Goal: Task Accomplishment & Management: Manage account settings

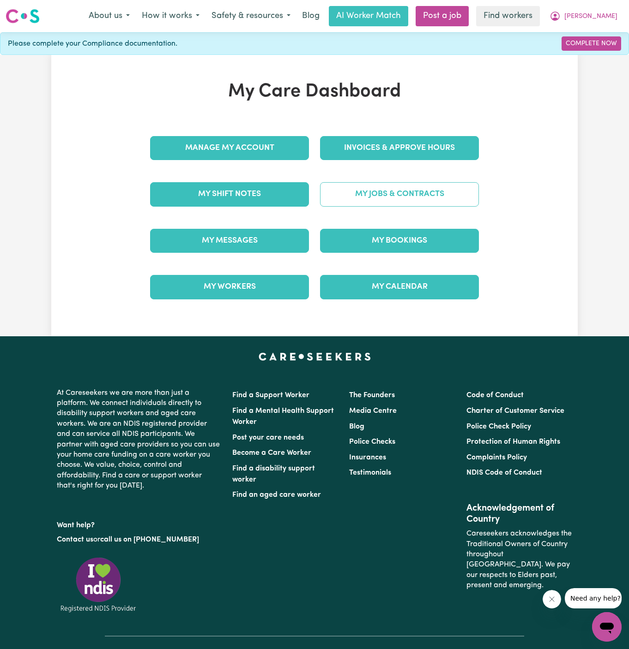
click at [458, 194] on link "My Jobs & Contracts" at bounding box center [399, 194] width 159 height 24
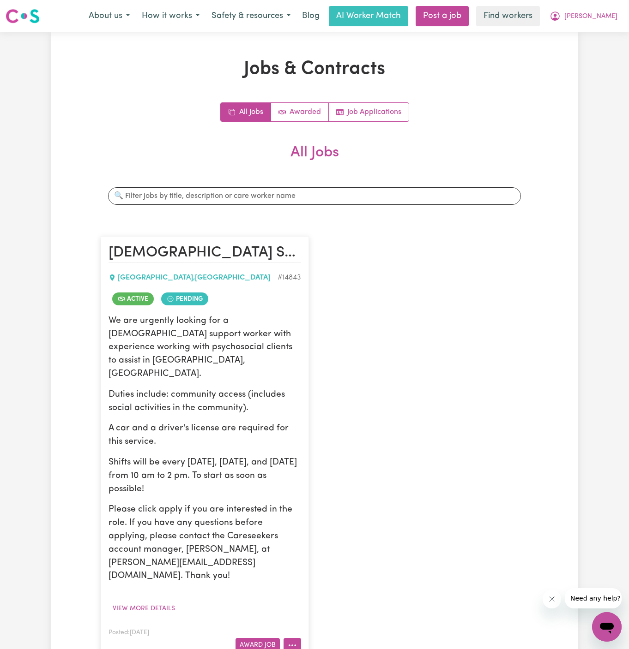
click at [297, 638] on button "More options" at bounding box center [292, 645] width 18 height 14
click at [264, 638] on button "Award Job" at bounding box center [257, 645] width 44 height 14
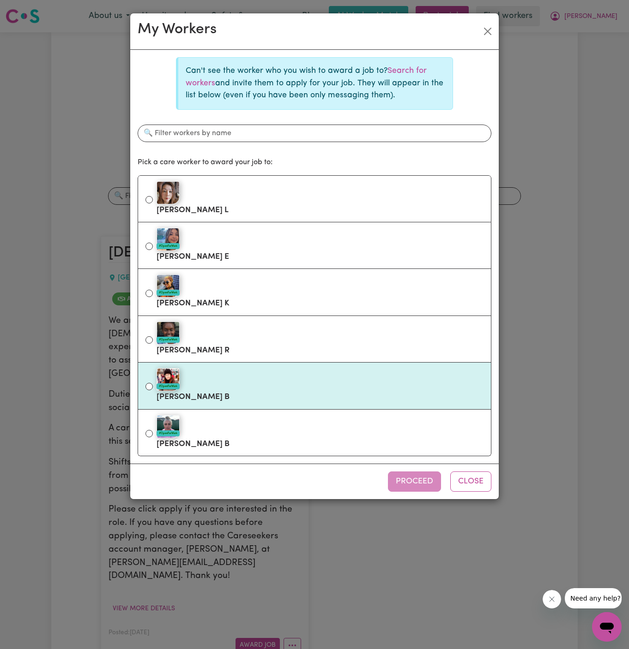
click at [292, 373] on div "#OpenForWork" at bounding box center [319, 379] width 327 height 23
click at [153, 383] on input "#OpenForWork Kritika B" at bounding box center [148, 386] width 7 height 7
radio input "true"
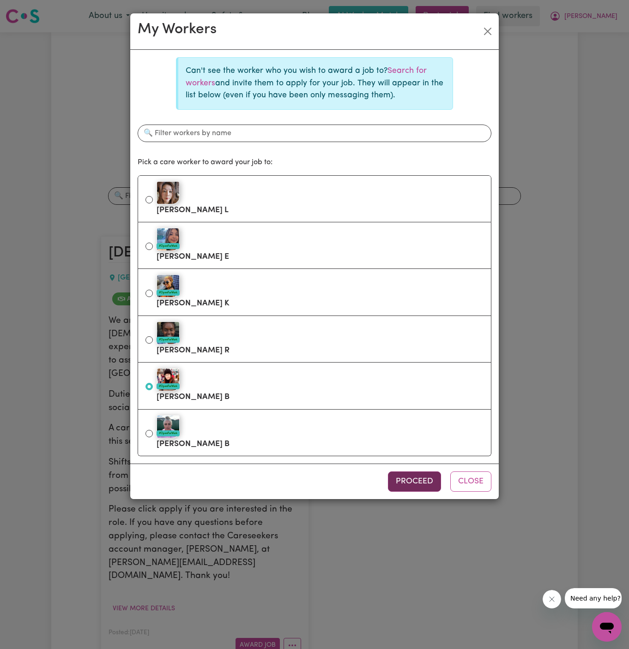
click at [426, 478] on button "Proceed" at bounding box center [414, 482] width 53 height 20
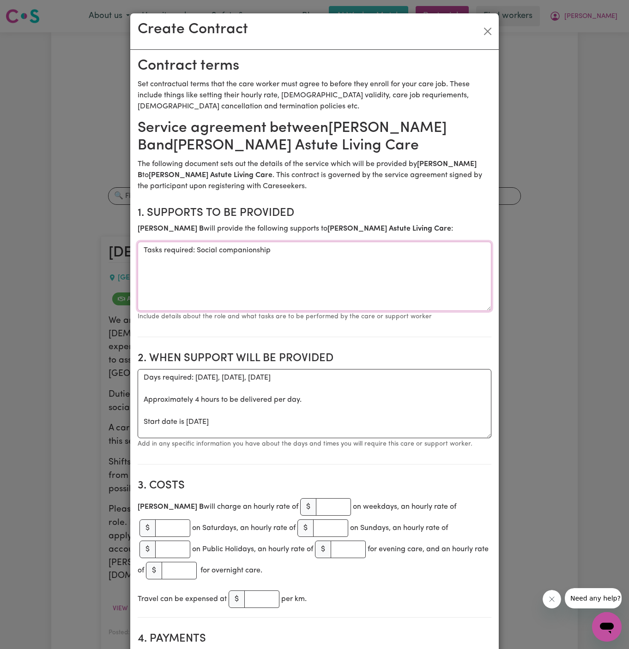
click at [252, 293] on textarea "Tasks required: Social companionship" at bounding box center [315, 276] width 354 height 69
drag, startPoint x: 197, startPoint y: 253, endPoint x: 80, endPoint y: 247, distance: 117.0
click at [80, 247] on div "Create Contract Contract terms Set contractual terms that the care worker must …" at bounding box center [314, 324] width 629 height 649
click at [202, 254] on textarea "Social companionship" at bounding box center [315, 276] width 354 height 69
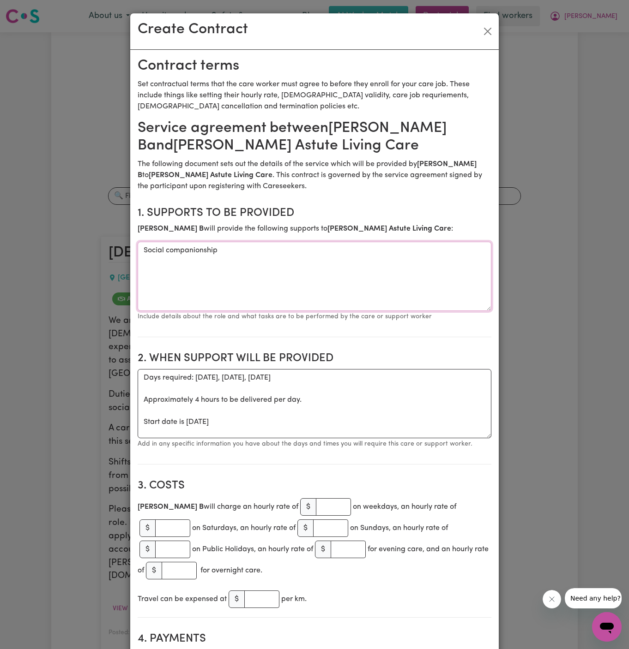
click at [202, 254] on textarea "Social companionship" at bounding box center [315, 276] width 354 height 69
paste textarea "and community access"
type textarea "Social companionship and community access"
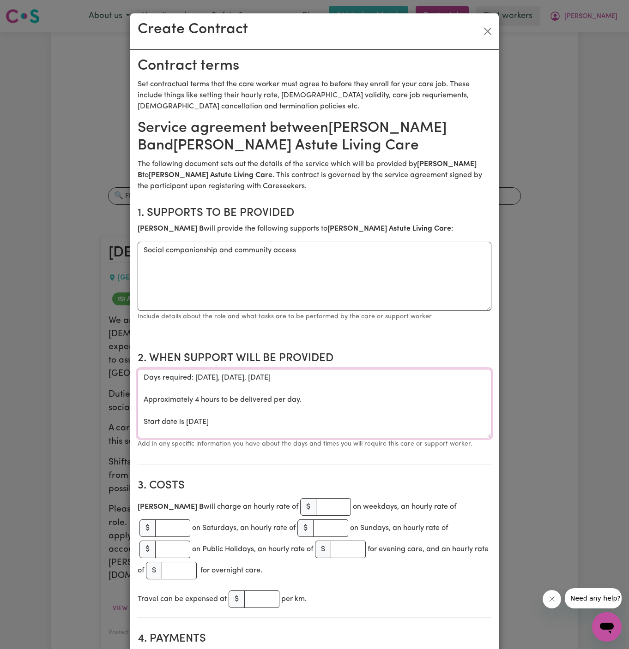
click at [256, 414] on textarea "Days required: wednesday, friday, thursday Approximately 4 hours to be delivere…" at bounding box center [315, 403] width 354 height 69
drag, startPoint x: 141, startPoint y: 424, endPoint x: 132, endPoint y: 367, distance: 57.5
click at [198, 376] on textarea "Start date is Thursday 7 August 2025" at bounding box center [315, 403] width 354 height 69
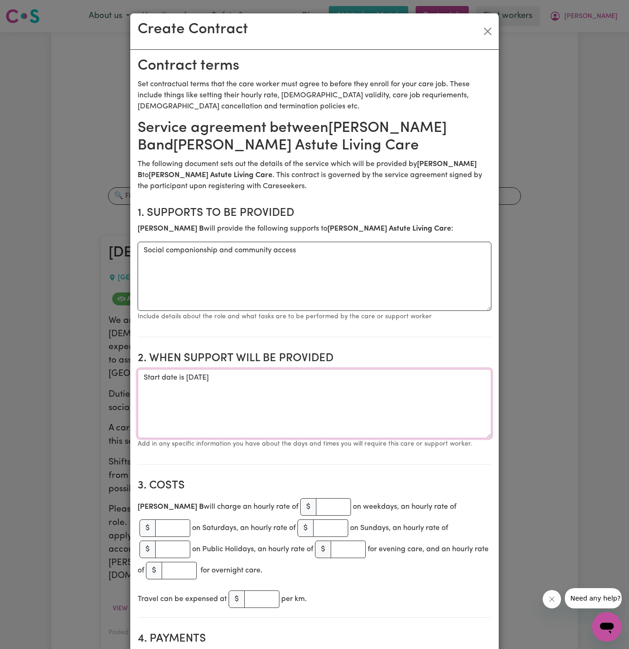
click at [264, 377] on textarea "Start date is Friday 15 August 2025" at bounding box center [315, 403] width 354 height 69
paste textarea "Tues Wed and Fridays from 10 am to 2 pm starting tomorrow 15/08 till 12/09"
click at [200, 374] on textarea "Start date is Friday 15 August 2025 from 10 am to 2 pm Weely Tues Wed and Frida…" at bounding box center [315, 403] width 354 height 69
click at [251, 378] on textarea "Start date is Friday, 15 August 2025 from 10 am to 2 pm Weely Tues Wed and Frid…" at bounding box center [315, 403] width 354 height 69
click at [232, 403] on textarea "Start date is Friday, 15 August 2025, from 10 am to 2 pm Weely Tues Wed and Fri…" at bounding box center [315, 403] width 354 height 69
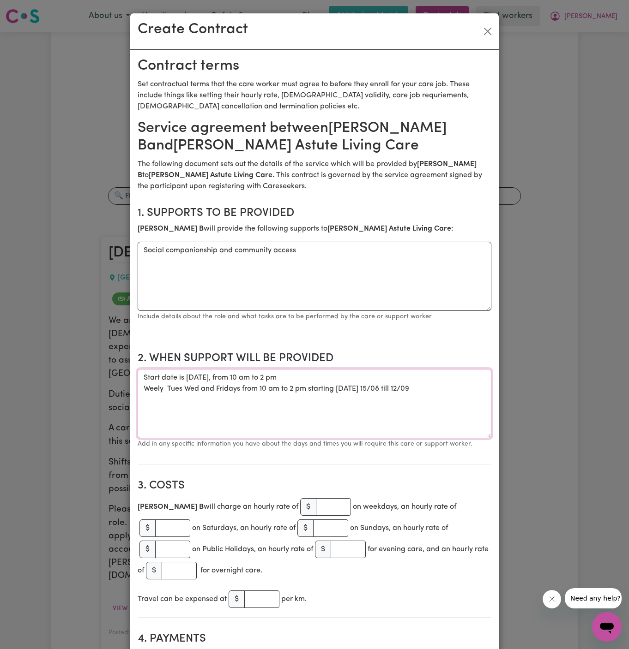
click at [182, 389] on textarea "Start date is Friday, 15 August 2025, from 10 am to 2 pm Weely Tues Wed and Fri…" at bounding box center [315, 403] width 354 height 69
click at [167, 391] on textarea "Start date is Friday, 15 August 2025, from 10 am to 2 pm Weely Tues Wed and Fri…" at bounding box center [315, 403] width 354 height 69
click at [180, 391] on textarea "Start date is Friday, 15 August 2025, from 10 am to 2 pm Weely Tues Wed and Fri…" at bounding box center [315, 403] width 354 height 69
click at [211, 391] on textarea "Start date is Friday, 15 August 2025, from 10 am to 2 pm Weely Tuesday, Wed and…" at bounding box center [315, 403] width 354 height 69
click at [277, 391] on textarea "Start date is Friday, 15 August 2025, from 10 am to 2 pm Weely Tuesday, Wednesd…" at bounding box center [315, 403] width 354 height 69
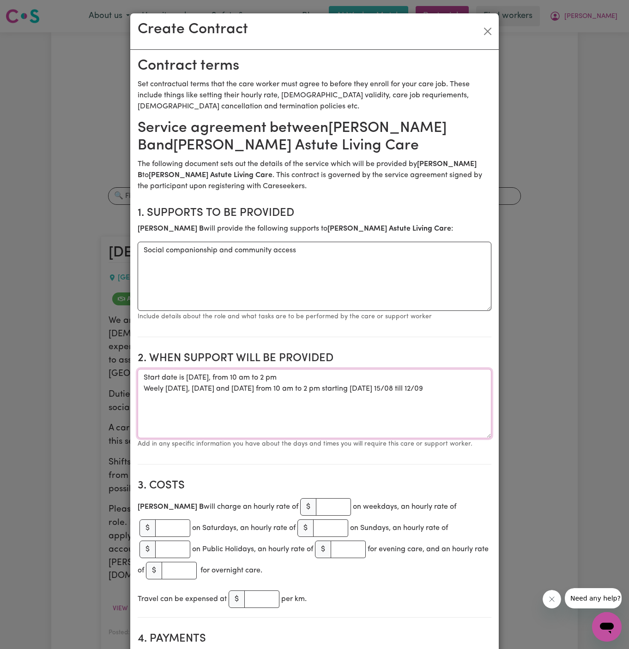
click at [316, 390] on textarea "Start date is Friday, 15 August 2025, from 10 am to 2 pm Weely Tuesday, Wednesd…" at bounding box center [315, 403] width 354 height 69
click at [389, 393] on textarea "Start date is Friday, 15 August 2025, from 10 am to 2 pm Weely Tuesday, Wednesd…" at bounding box center [315, 403] width 354 height 69
drag, startPoint x: 340, startPoint y: 385, endPoint x: 405, endPoint y: 387, distance: 65.1
click at [405, 387] on textarea "Start date is Friday, 15 August 2025, from 10 am to 2 pm Weely Tuesday, Wednesd…" at bounding box center [315, 403] width 354 height 69
drag, startPoint x: 342, startPoint y: 390, endPoint x: 428, endPoint y: 388, distance: 86.8
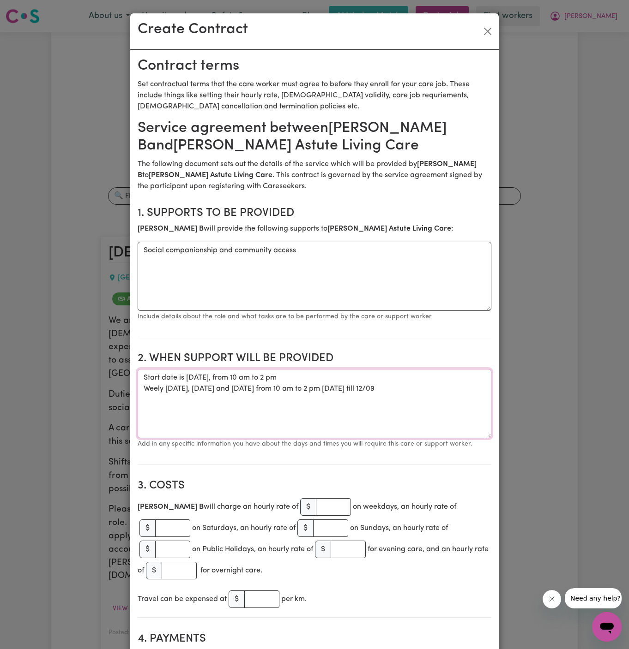
click at [428, 388] on textarea "Start date is Friday, 15 August 2025, from 10 am to 2 pm Weely Tuesday, Wednesd…" at bounding box center [315, 403] width 354 height 69
drag, startPoint x: 428, startPoint y: 388, endPoint x: 342, endPoint y: 387, distance: 86.8
click at [342, 387] on textarea "Start date is Friday, 15 August 2025, from 10 am to 2 pm Weely Tuesday, Wednesd…" at bounding box center [315, 403] width 354 height 69
drag, startPoint x: 145, startPoint y: 379, endPoint x: 193, endPoint y: 379, distance: 48.0
click at [146, 379] on textarea "Start date is Friday, 15 August 2025, from 10 am to 2 pm Weely Tuesday, Wednesd…" at bounding box center [315, 403] width 354 height 69
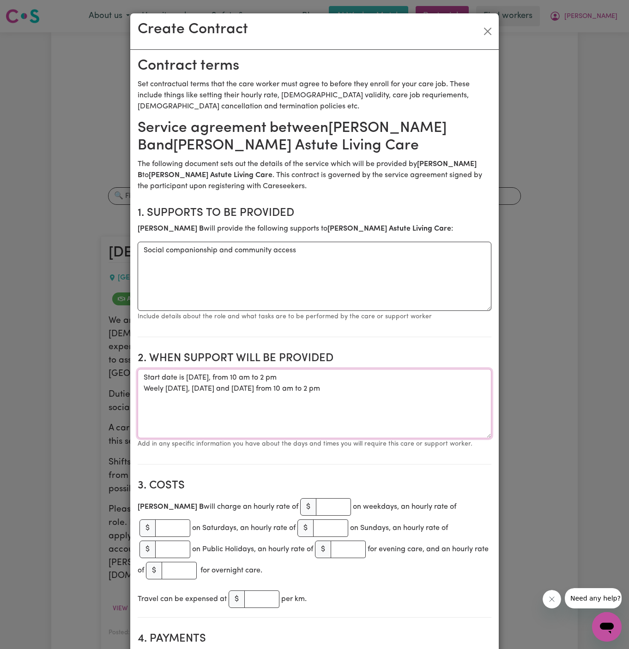
click at [347, 372] on textarea "Start date is Friday, 15 August 2025, from 10 am to 2 pm Weely Tuesday, Wednesd…" at bounding box center [315, 403] width 354 height 69
paste textarea "15/08 till 12/09"
click at [358, 391] on textarea "Start date is Friday, 15 August 2025, from 10 am to 2 pm (15/08 till 12/09) Wee…" at bounding box center [315, 403] width 354 height 69
click at [152, 385] on textarea "Start date is Friday, 15 August 2025, from 10 am to 2 pm (15/08 till 12/09) Wee…" at bounding box center [315, 403] width 354 height 69
click at [237, 412] on textarea "Start date is Friday, 15 August 2025, from 10 am to 2 pm (15/08 till 12/09) Wee…" at bounding box center [315, 403] width 354 height 69
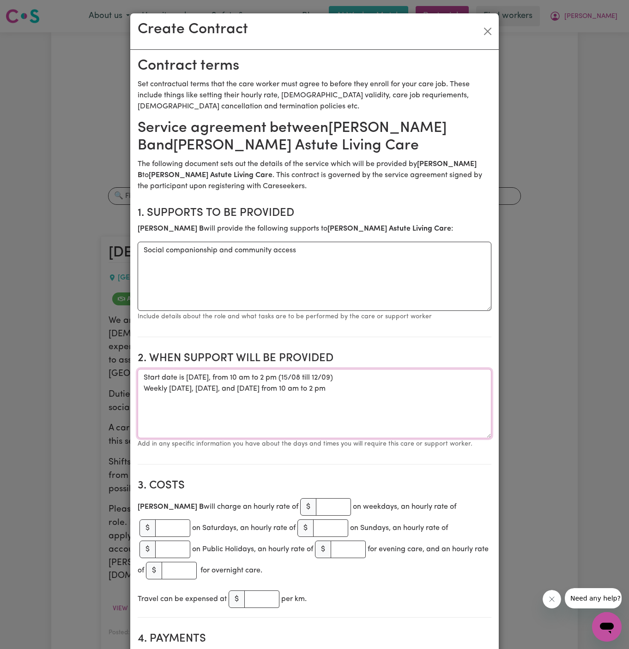
click at [361, 406] on textarea "Start date is Friday, 15 August 2025, from 10 am to 2 pm (15/08 till 12/09) Wee…" at bounding box center [315, 403] width 354 height 69
type textarea "Start date is Friday, 15 August 2025, from 10 am to 2 pm (15/08 till 12/09) Wee…"
click at [316, 513] on input "number" at bounding box center [333, 508] width 35 height 18
click at [316, 506] on input "number" at bounding box center [333, 508] width 35 height 18
type input "47"
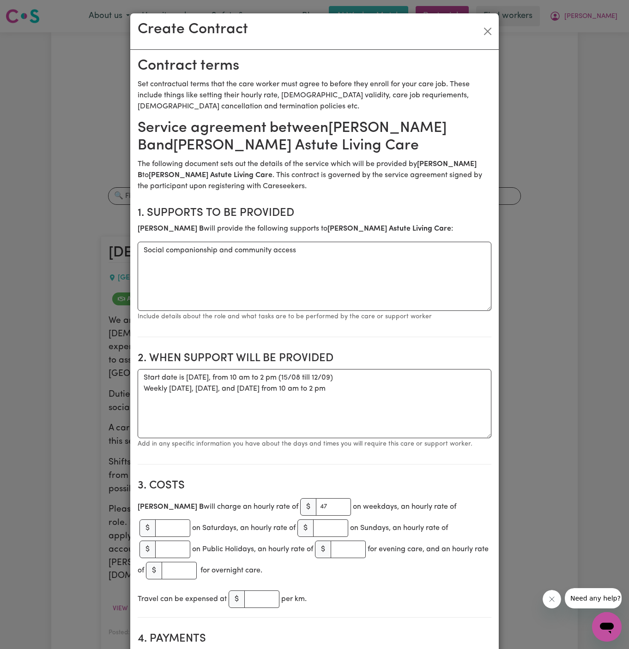
click at [389, 456] on section "2. When support will be provided When support will be provided Start date is Fr…" at bounding box center [315, 405] width 354 height 120
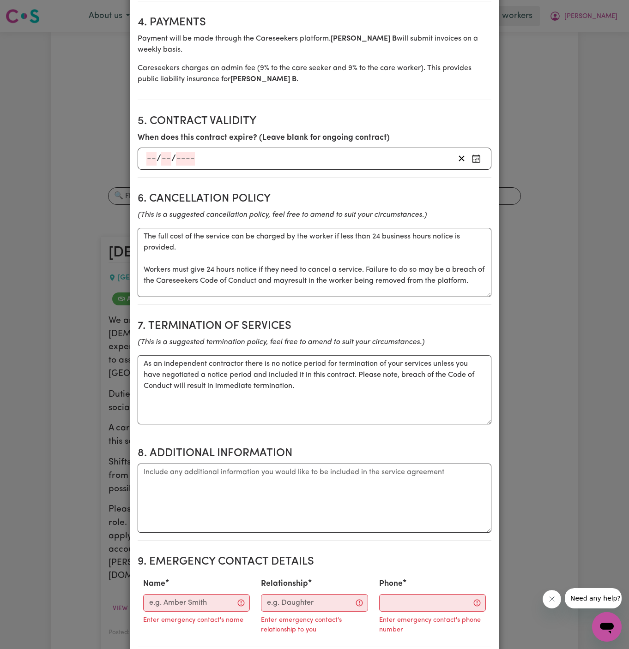
scroll to position [621, 0]
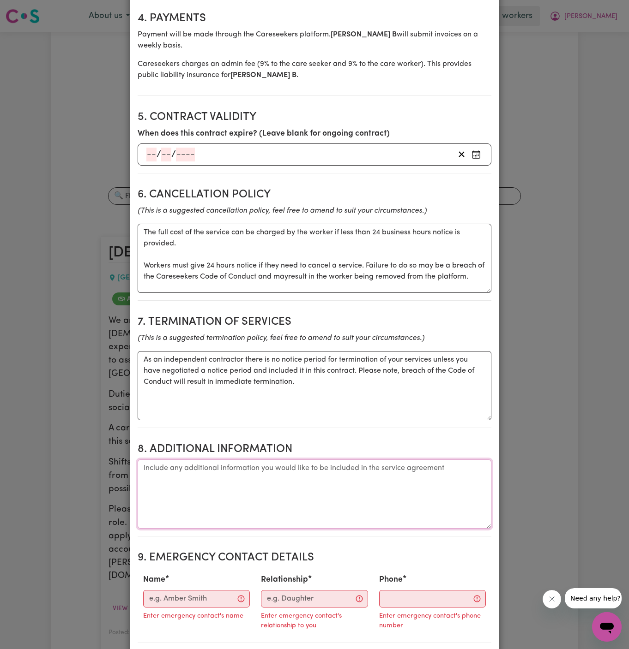
click at [246, 460] on textarea "Additional information" at bounding box center [315, 494] width 354 height 69
paste textarea "Client's Address: [STREET_ADDRESS]"
type textarea "Client's Address: [STREET_ADDRESS]"
click at [208, 590] on input "Name" at bounding box center [196, 599] width 107 height 18
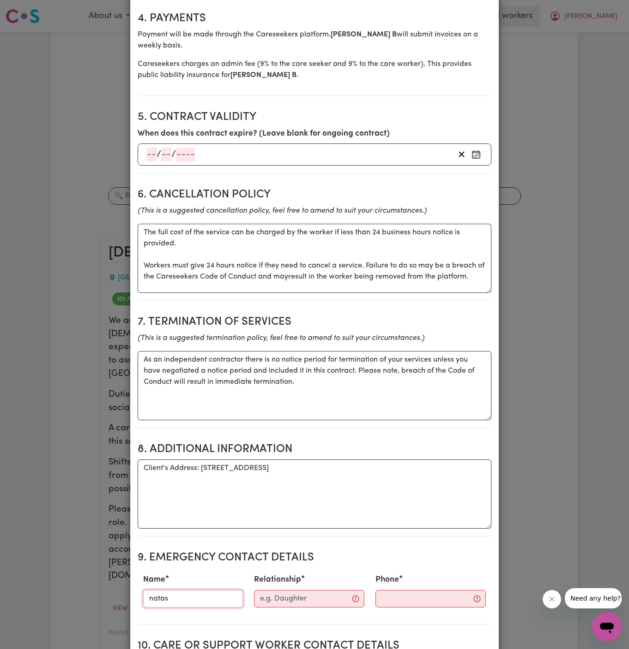
type input "[PERSON_NAME]"
click at [271, 590] on input "Relationship" at bounding box center [309, 599] width 110 height 18
type input "Director"
click at [396, 590] on input "Phone" at bounding box center [423, 599] width 112 height 18
paste input "401725099"
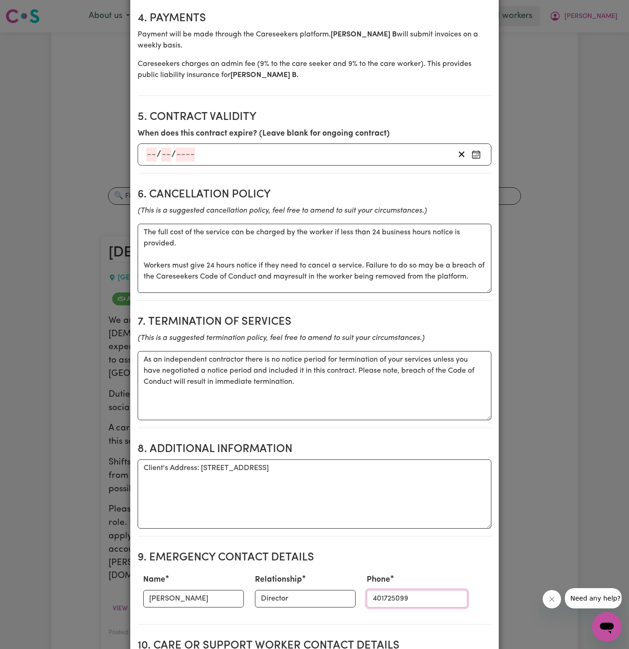
scroll to position [665, 0]
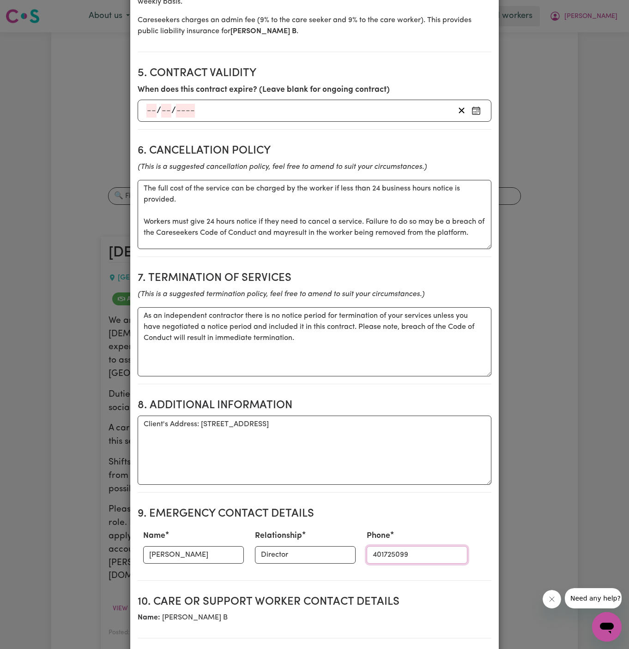
type input "401725099"
click at [314, 416] on textarea "Client's Address: [STREET_ADDRESS]" at bounding box center [315, 450] width 354 height 69
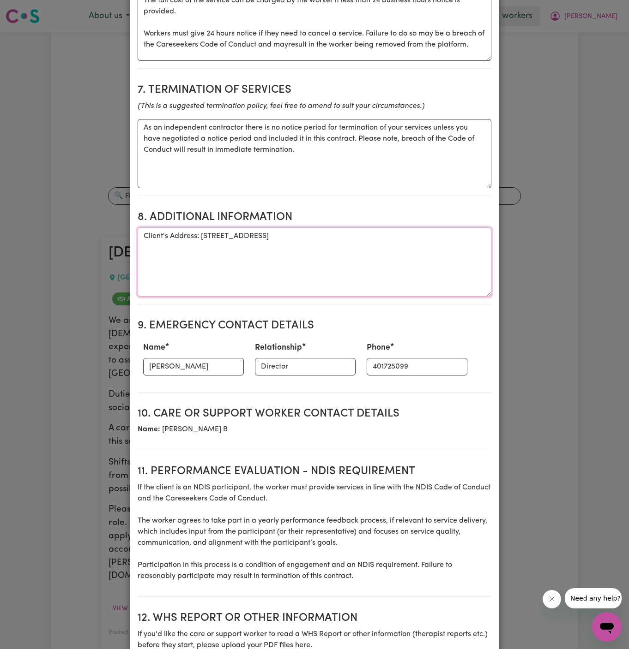
scroll to position [958, 0]
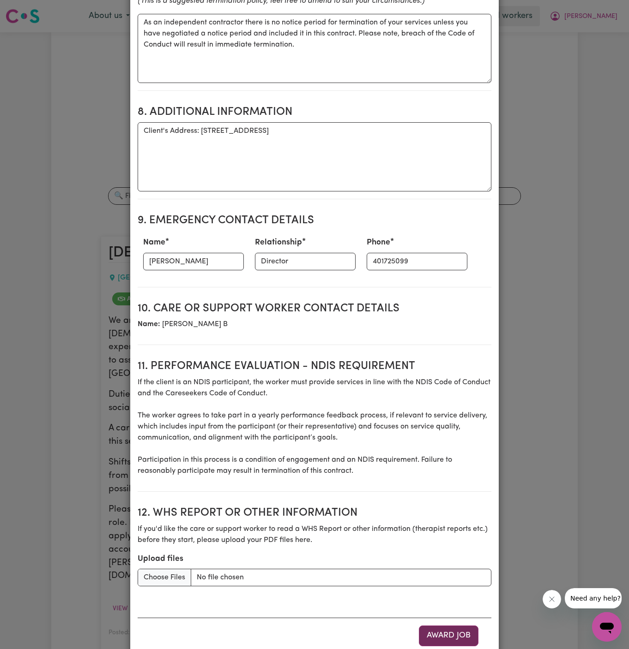
click at [460, 626] on button "Award Job" at bounding box center [449, 636] width 60 height 20
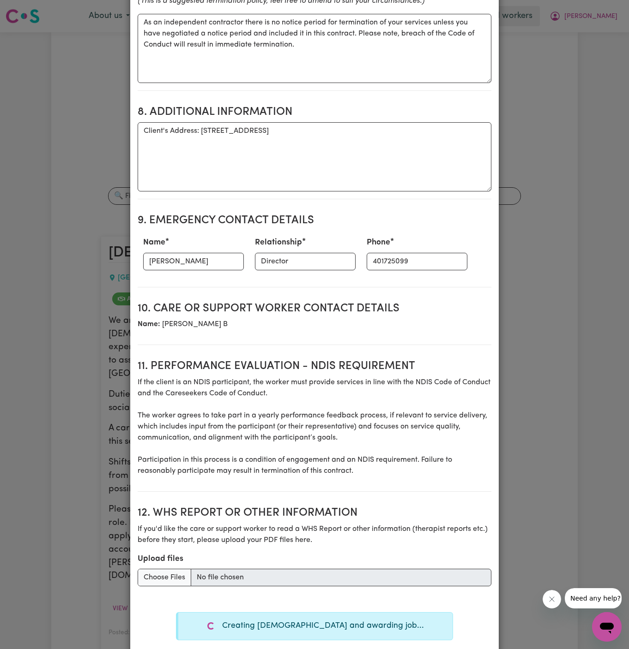
type textarea "Tasks required: Social companionship"
type textarea "Days required: wednesday, friday, thursday Approximately 4 hours to be delivere…"
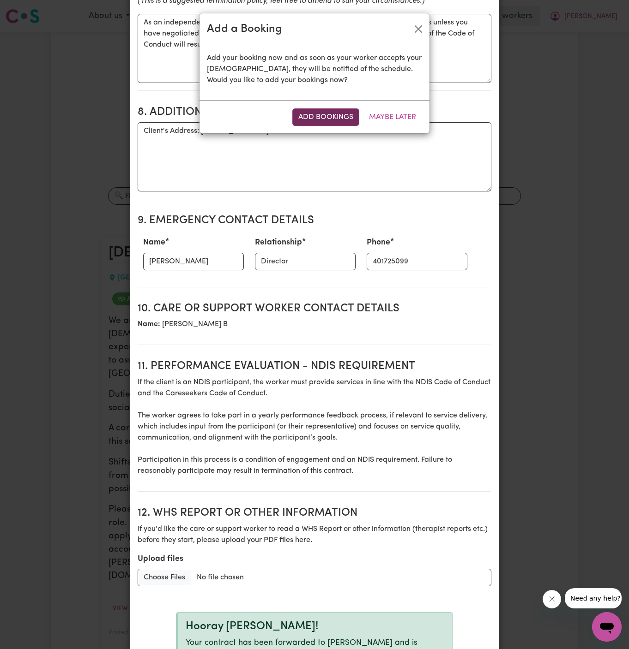
click at [326, 118] on button "Add Bookings" at bounding box center [325, 117] width 67 height 18
type textarea "Tasks required: Social companionship"
type textarea "Days required: wednesday, friday, thursday Approximately 4 hours to be delivere…"
type textarea "The full cost of the service can be charged by the worker if less than 24 busin…"
type textarea "As an independent contractor there is no notice period for termination of your …"
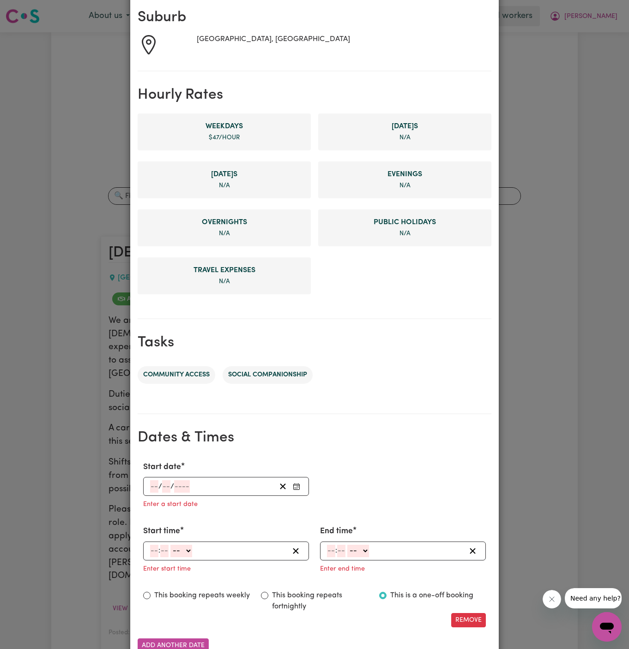
scroll to position [211, 0]
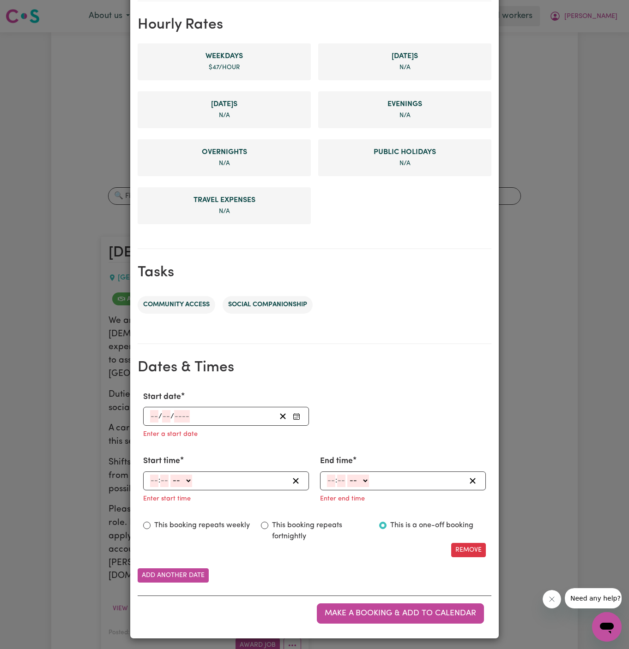
click at [154, 411] on input "number" at bounding box center [154, 416] width 8 height 12
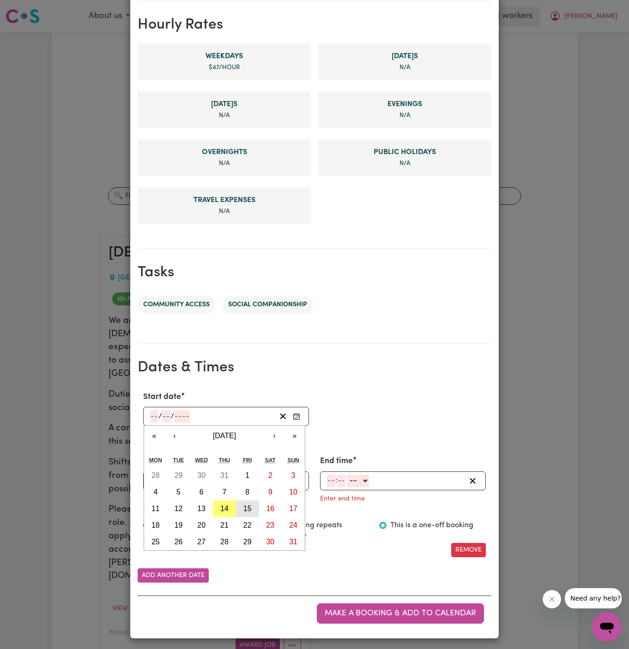
click at [250, 505] on abbr "15" at bounding box center [247, 509] width 8 height 8
type input "2025-08-15"
type input "15"
type input "8"
type input "2025"
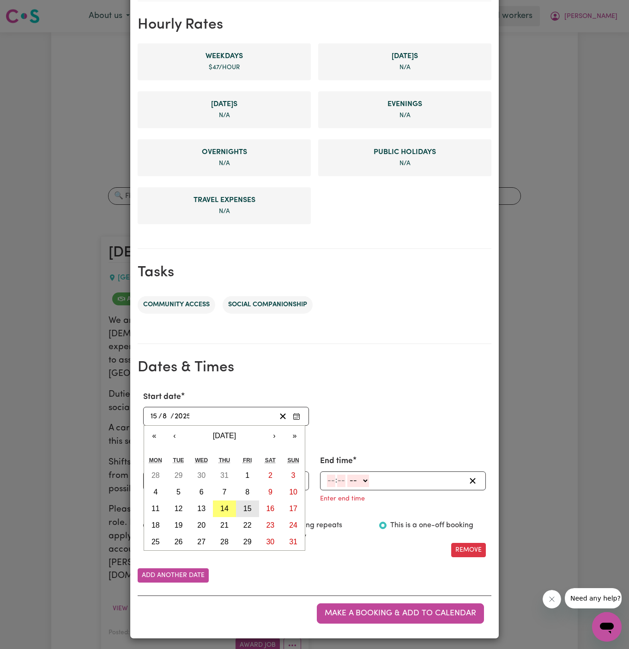
scroll to position [193, 0]
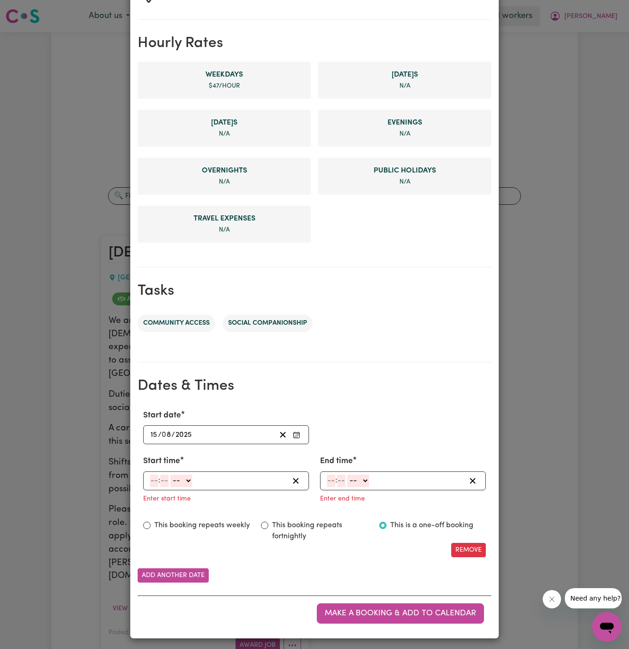
click at [154, 475] on input "number" at bounding box center [154, 481] width 8 height 12
type input "10"
type input "00"
click at [176, 477] on select "-- AM PM" at bounding box center [183, 481] width 22 height 12
select select "am"
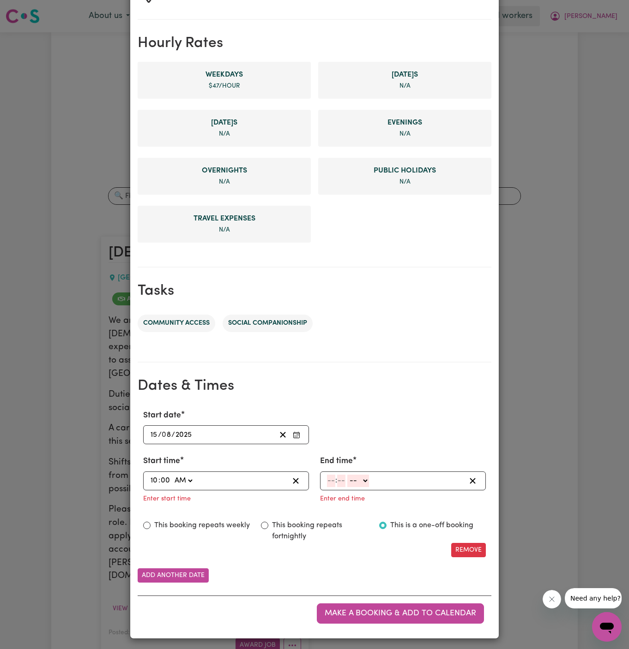
click at [172, 475] on select "-- AM PM" at bounding box center [183, 481] width 22 height 12
type input "10:00"
type input "0"
click at [331, 477] on input "number" at bounding box center [331, 481] width 8 height 12
type input "2"
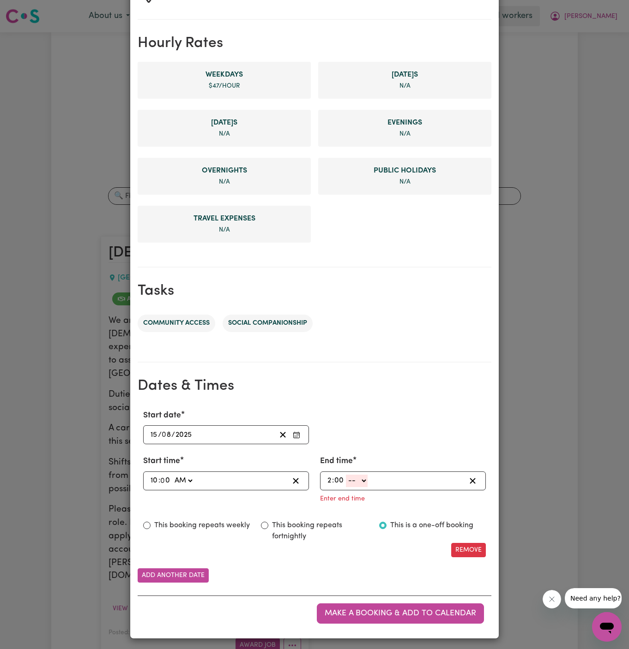
type input "00"
click at [360, 477] on select "-- AM PM" at bounding box center [357, 481] width 22 height 12
select select "pm"
click at [346, 487] on select "-- AM PM" at bounding box center [357, 481] width 22 height 12
type input "14:00"
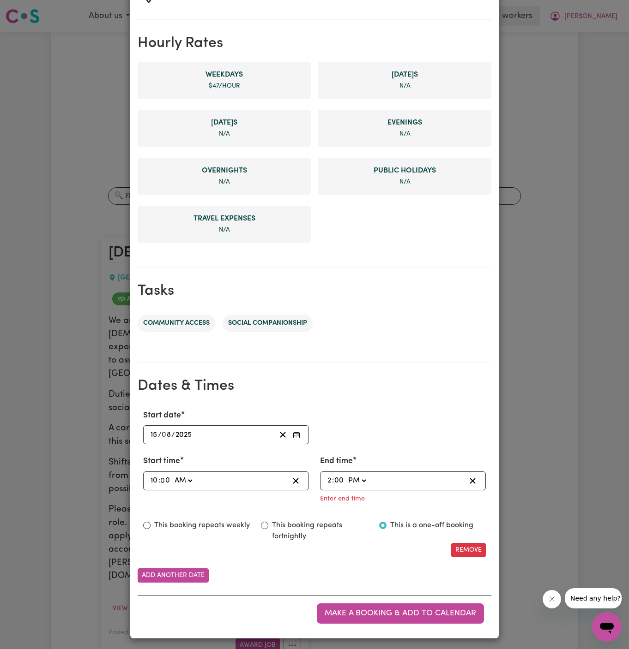
type input "0"
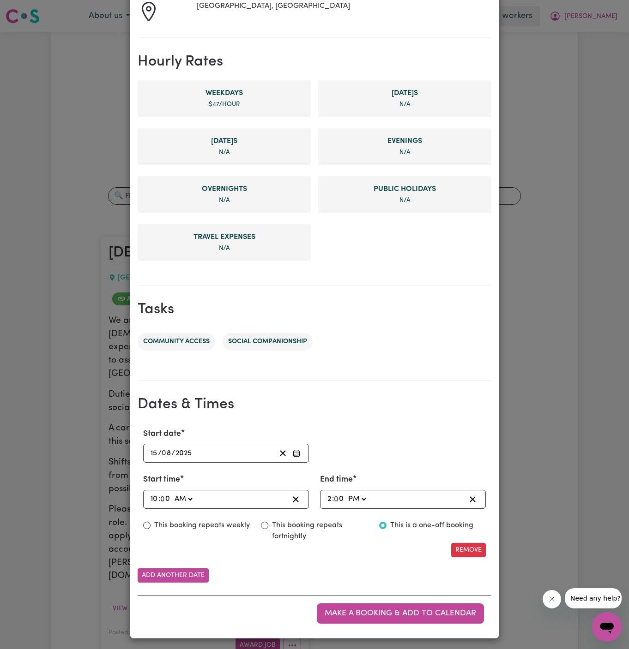
click at [184, 521] on label "This booking repeats weekly" at bounding box center [202, 525] width 96 height 11
click at [150, 522] on input "This booking repeats weekly" at bounding box center [146, 525] width 7 height 7
radio input "true"
click at [331, 450] on input "number" at bounding box center [331, 453] width 8 height 12
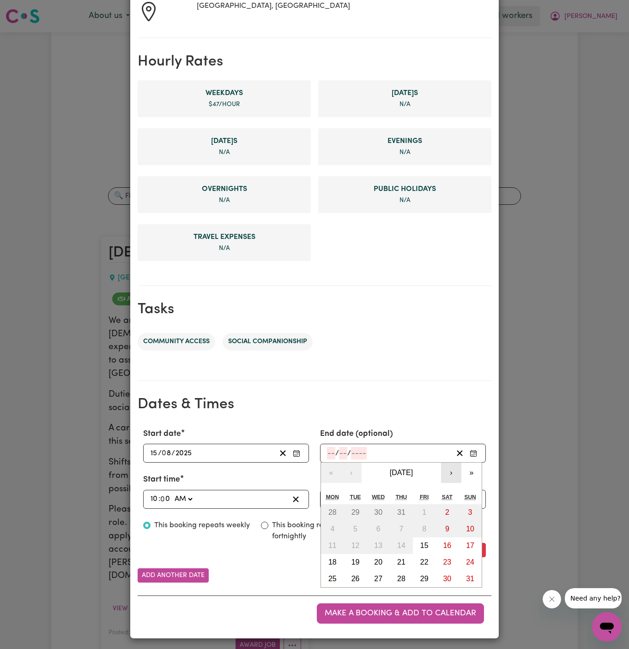
click at [451, 472] on button "›" at bounding box center [451, 473] width 20 height 20
click at [424, 532] on abbr "12" at bounding box center [424, 529] width 8 height 8
type input "2025-09-12"
type input "12"
type input "9"
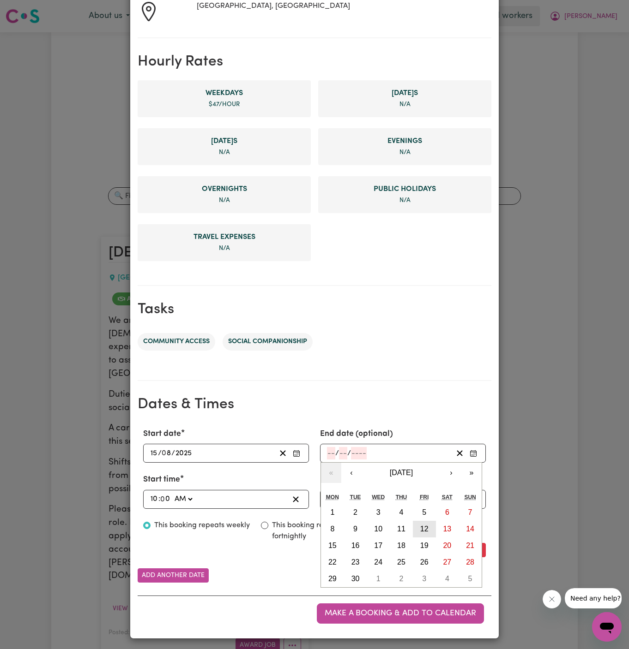
type input "2025"
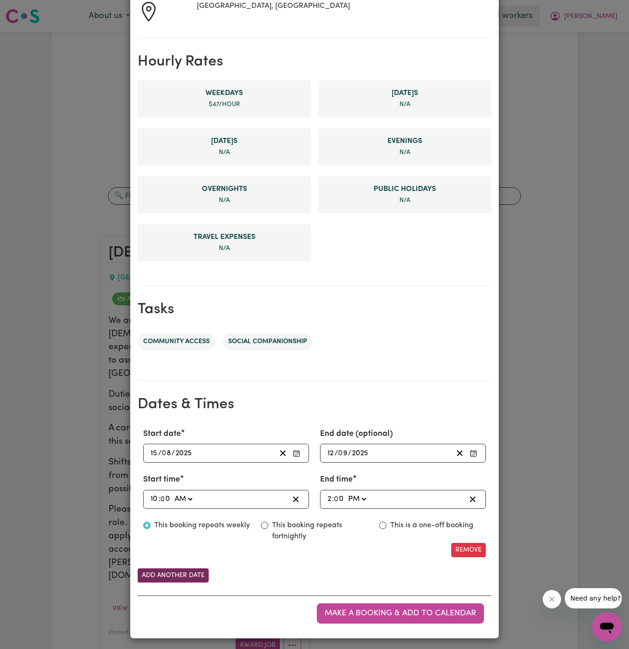
click at [192, 570] on button "Add another date" at bounding box center [173, 576] width 71 height 14
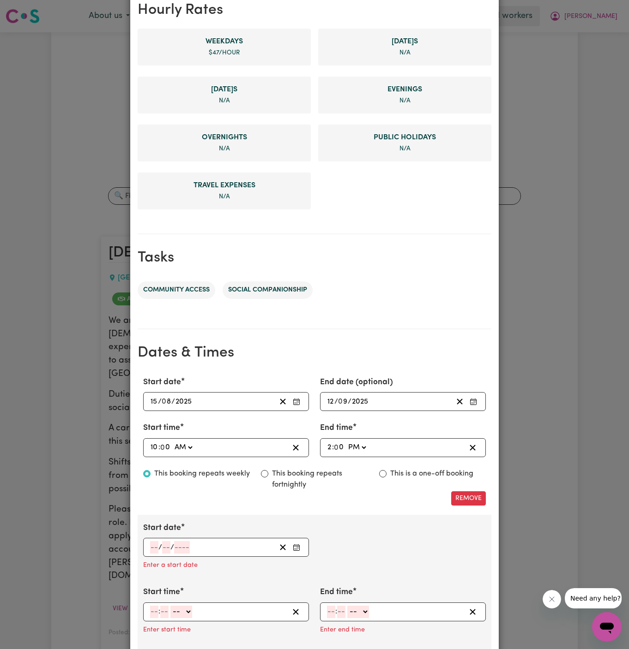
scroll to position [258, 0]
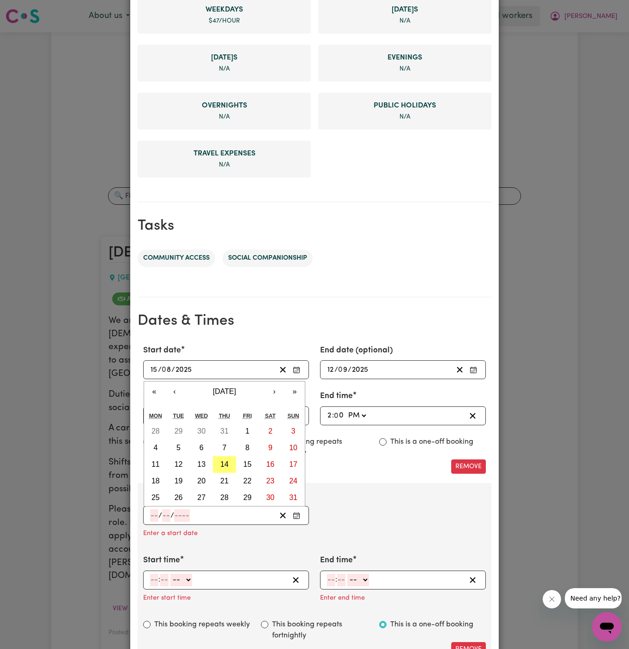
click at [152, 514] on input "number" at bounding box center [154, 516] width 8 height 12
click at [366, 313] on h2 "Dates & Times" at bounding box center [315, 322] width 354 height 18
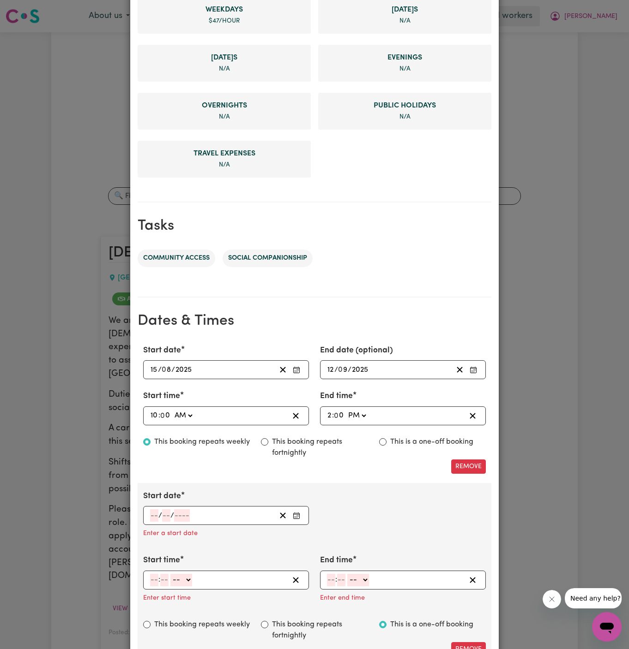
click at [154, 512] on input "number" at bounding box center [154, 516] width 8 height 12
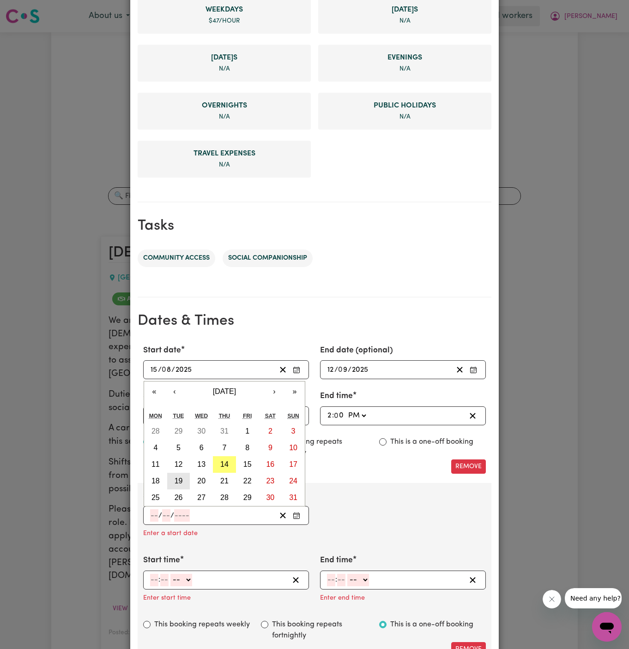
click at [184, 475] on button "19" at bounding box center [178, 481] width 23 height 17
type input "2025-08-19"
type input "19"
type input "8"
type input "2025"
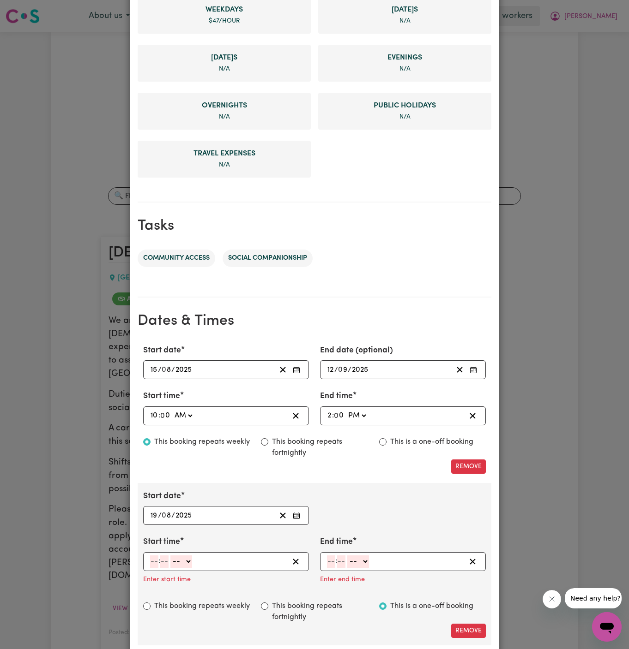
click at [156, 559] on input "number" at bounding box center [154, 562] width 8 height 12
type input "10"
type input "00"
click at [178, 561] on select "-- AM PM" at bounding box center [183, 562] width 22 height 12
select select "am"
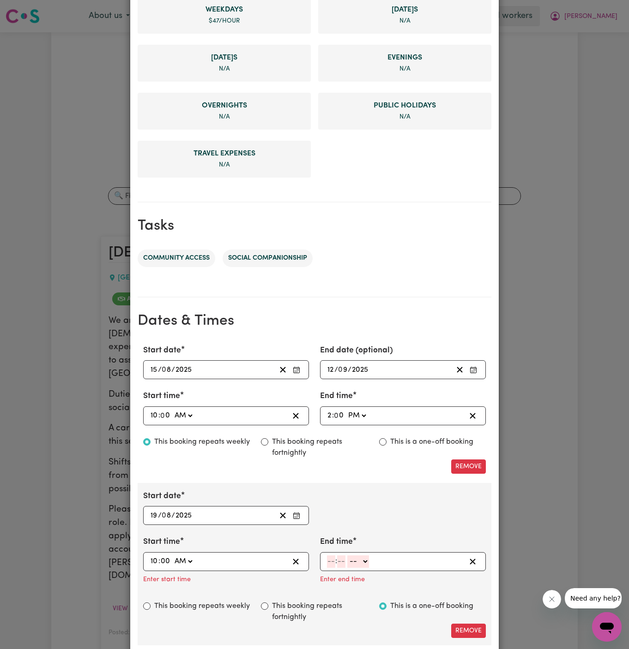
click at [172, 556] on select "-- AM PM" at bounding box center [183, 562] width 22 height 12
type input "10:00"
type input "0"
click at [332, 556] on input "number" at bounding box center [331, 562] width 8 height 12
click at [329, 559] on input "12" at bounding box center [330, 562] width 7 height 12
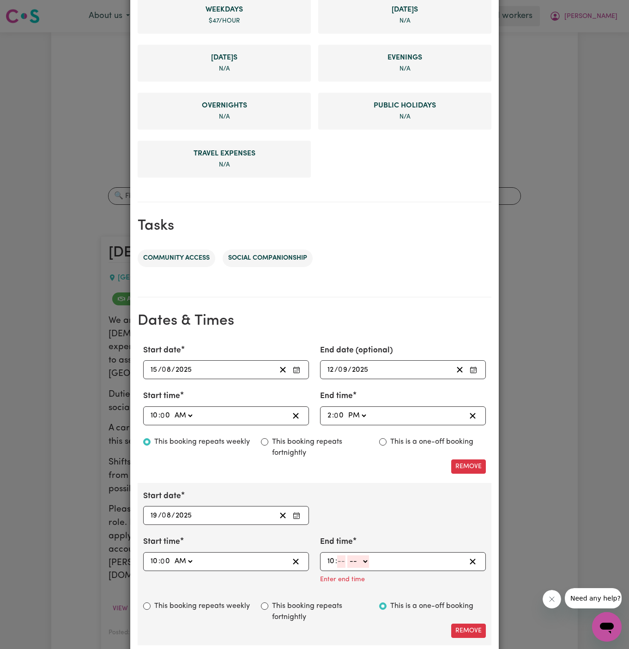
click at [333, 559] on input "10" at bounding box center [331, 562] width 8 height 12
type input "2"
click at [354, 560] on select "-- AM PM" at bounding box center [356, 562] width 22 height 12
click at [336, 559] on input "09" at bounding box center [339, 562] width 10 height 12
type input "00"
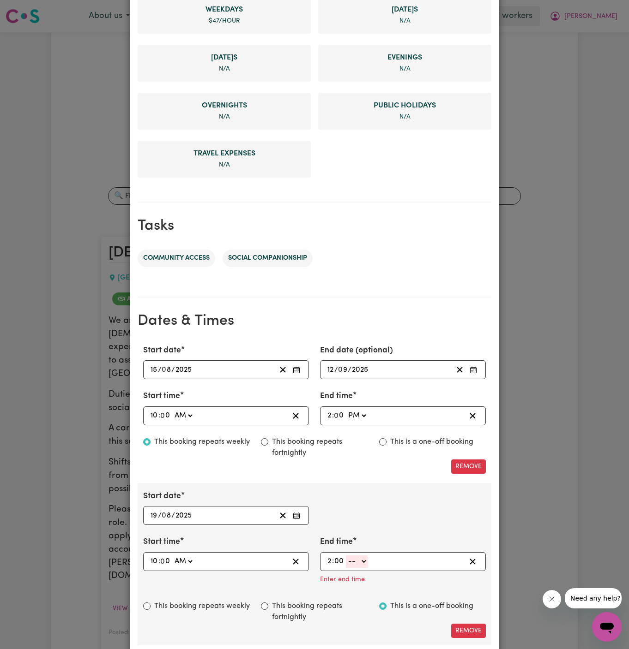
click at [366, 560] on select "-- AM PM" at bounding box center [357, 562] width 22 height 12
select select "pm"
click at [346, 556] on select "-- AM PM" at bounding box center [357, 562] width 22 height 12
type input "14:00"
type input "0"
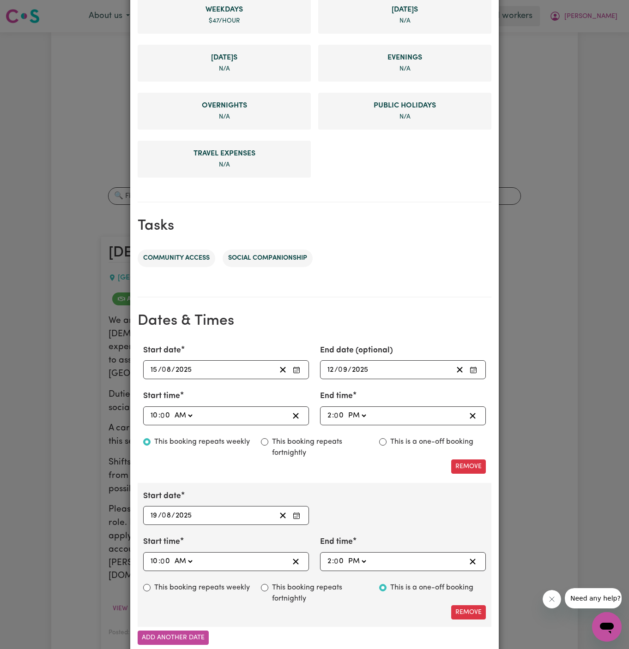
click at [226, 588] on label "This booking repeats weekly" at bounding box center [202, 588] width 96 height 11
click at [150, 588] on input "This booking repeats weekly" at bounding box center [146, 587] width 7 height 7
radio input "true"
click at [397, 514] on div "/ /" at bounding box center [389, 516] width 126 height 12
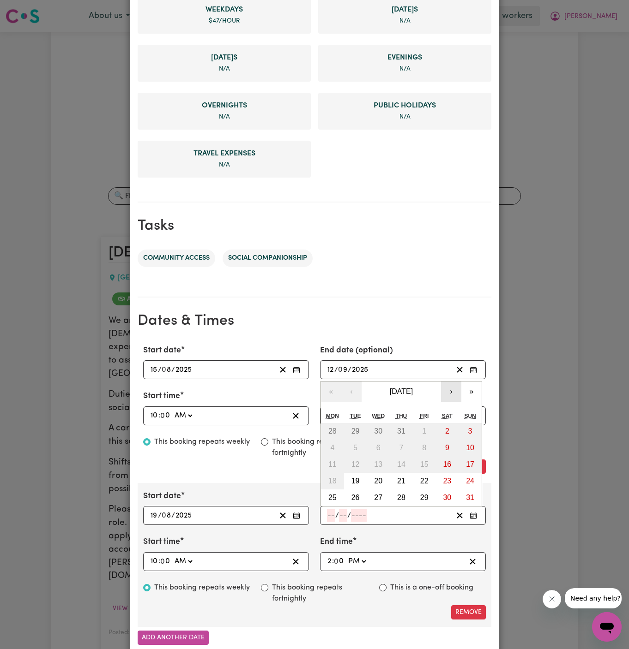
click at [451, 387] on button "›" at bounding box center [451, 392] width 20 height 20
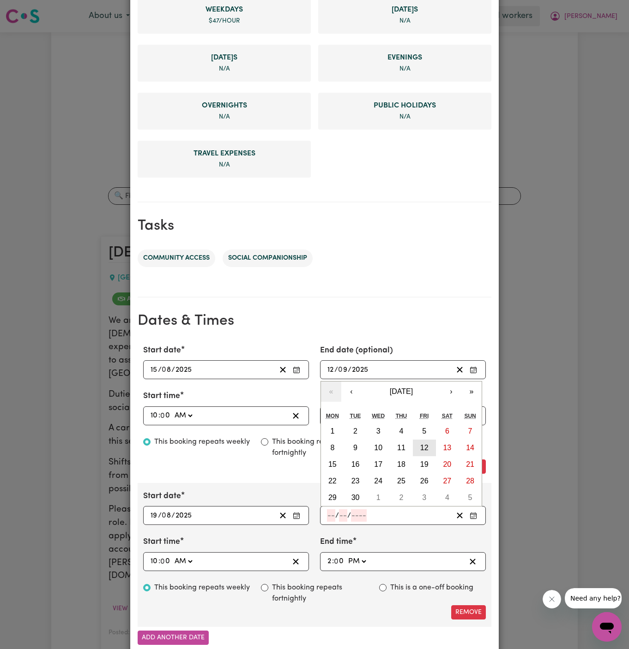
click at [425, 446] on abbr "12" at bounding box center [424, 448] width 8 height 8
type input "2025-09-12"
type input "12"
type input "9"
type input "2025"
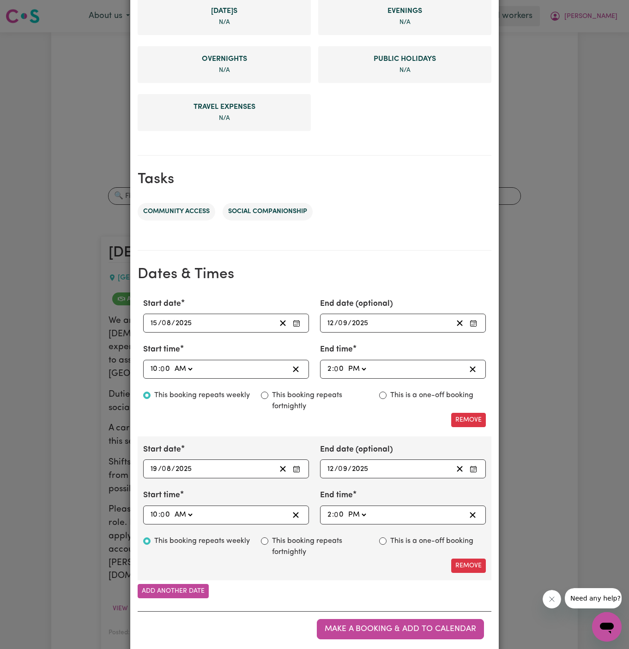
scroll to position [319, 0]
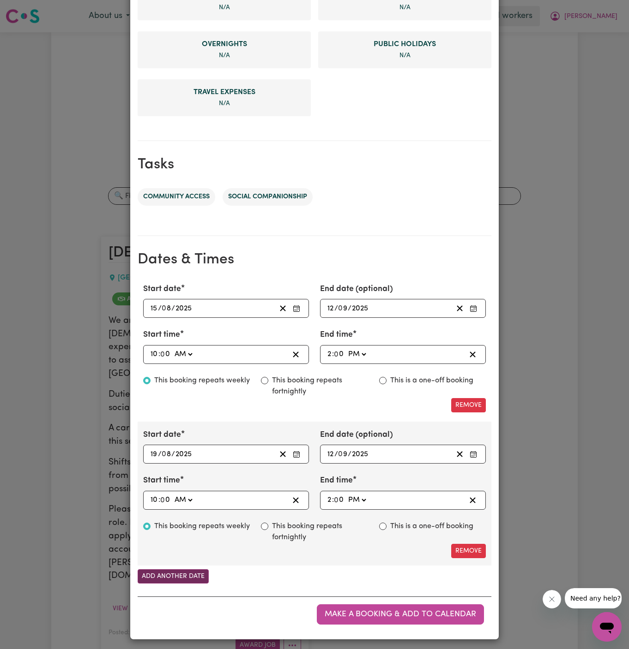
click at [196, 576] on button "Add another date" at bounding box center [173, 577] width 71 height 14
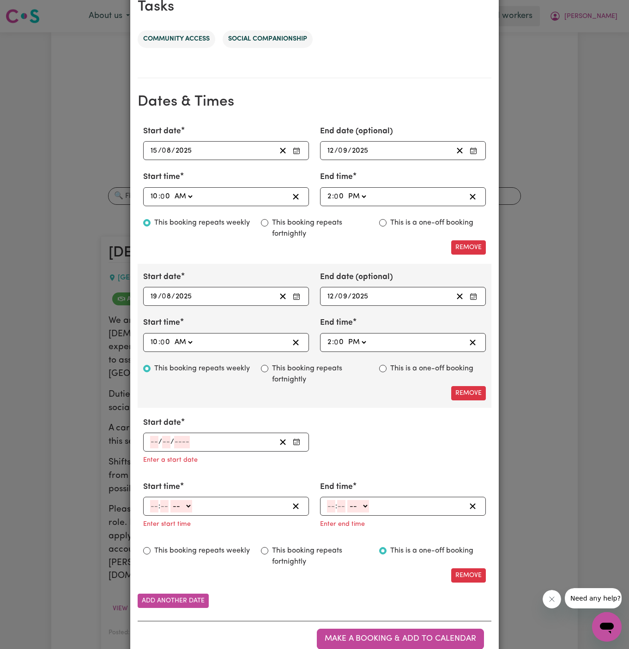
scroll to position [501, 0]
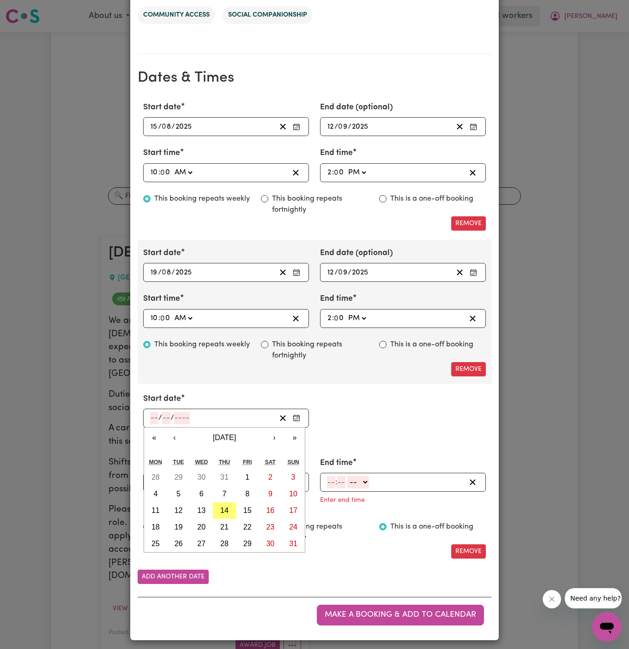
click at [154, 414] on input "number" at bounding box center [154, 418] width 8 height 12
click at [197, 523] on abbr "20" at bounding box center [201, 527] width 8 height 8
type input "2025-08-20"
type input "20"
type input "8"
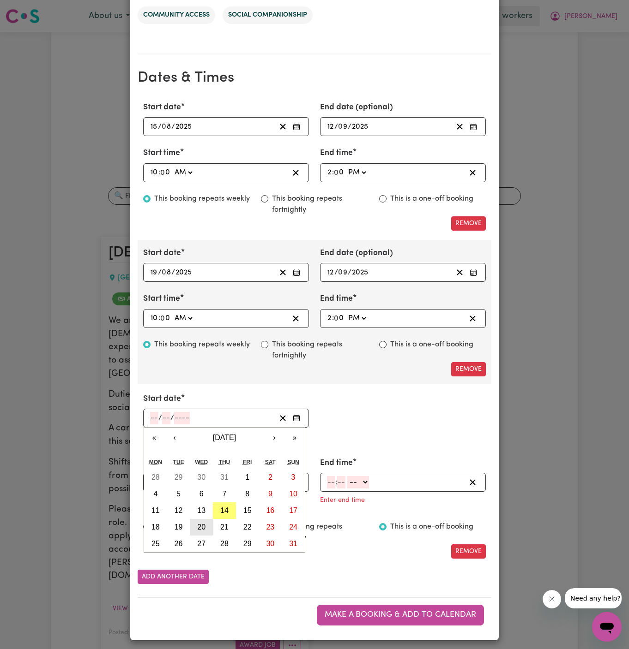
type input "2025"
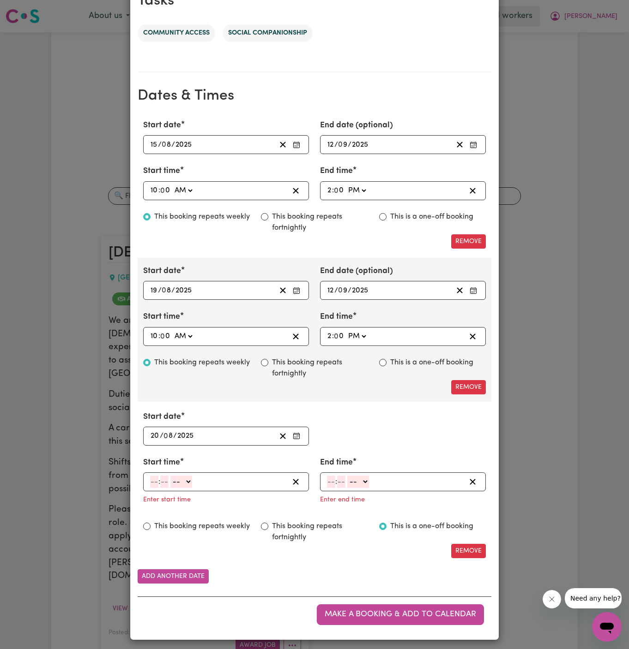
click at [150, 476] on input "number" at bounding box center [154, 482] width 8 height 12
type input "2"
type input "0"
type input "10"
type input "00"
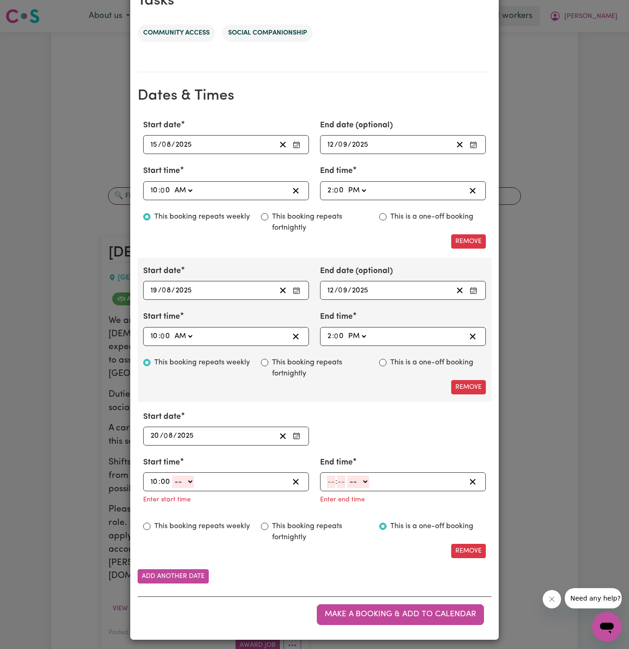
click at [194, 480] on select "-- AM PM" at bounding box center [183, 482] width 22 height 12
select select "am"
click at [172, 476] on select "-- AM PM" at bounding box center [183, 482] width 22 height 12
type input "10:00"
type input "0"
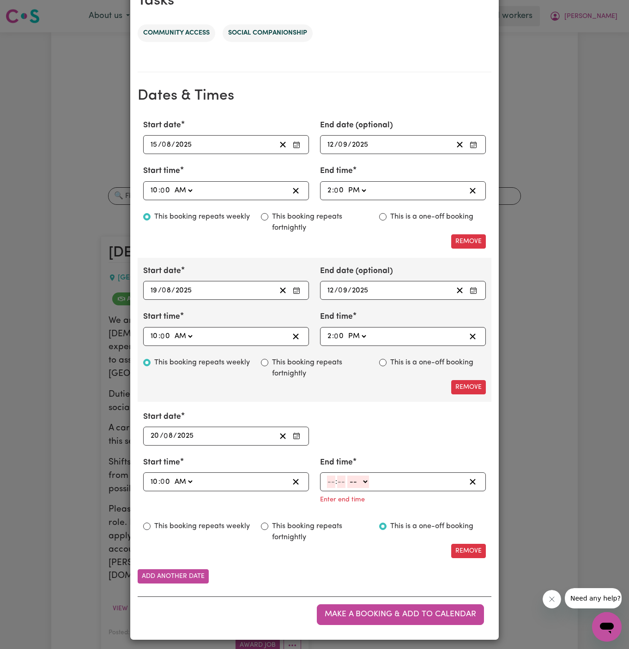
click at [330, 478] on input "number" at bounding box center [331, 482] width 8 height 12
type input "2"
type input "00"
click at [362, 478] on select "-- AM PM" at bounding box center [357, 482] width 22 height 12
select select "pm"
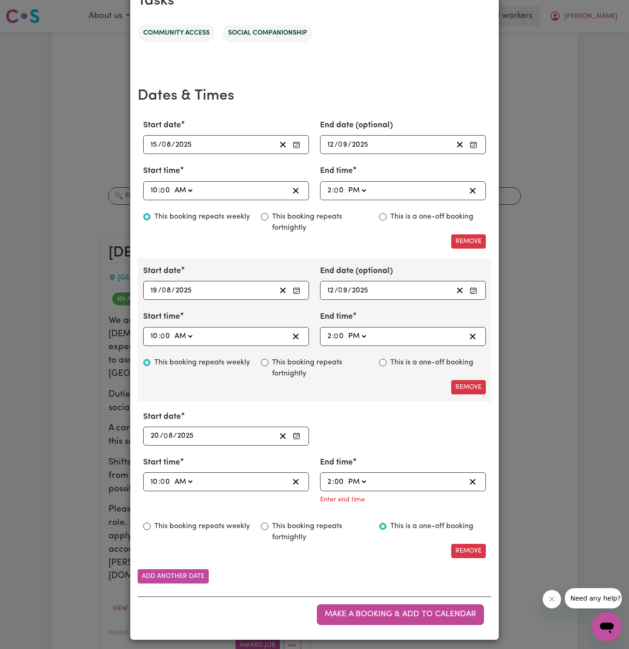
click at [346, 488] on select "-- AM PM" at bounding box center [357, 482] width 22 height 12
type input "14:00"
type input "0"
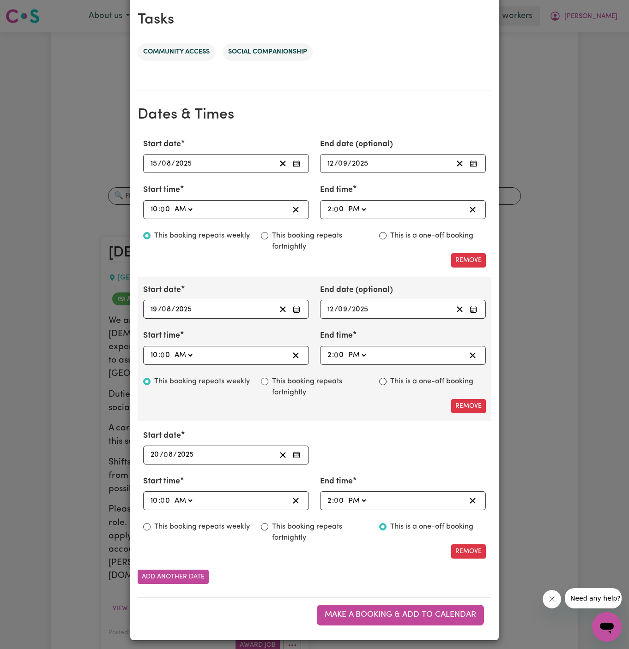
click at [159, 522] on label "This booking repeats weekly" at bounding box center [202, 527] width 96 height 11
click at [150, 523] on input "This booking repeats weekly" at bounding box center [146, 526] width 7 height 7
radio input "true"
click at [379, 446] on div "/ /" at bounding box center [403, 455] width 166 height 19
click at [327, 450] on input "number" at bounding box center [331, 455] width 8 height 12
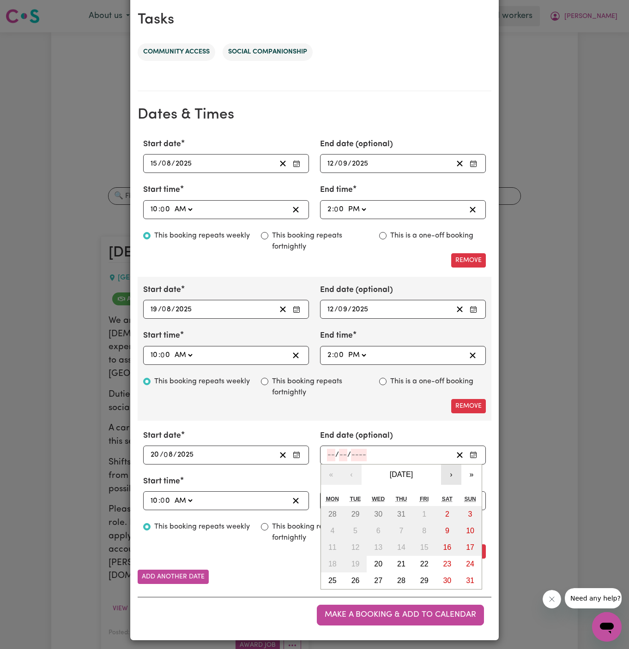
click at [449, 473] on button "›" at bounding box center [451, 475] width 20 height 20
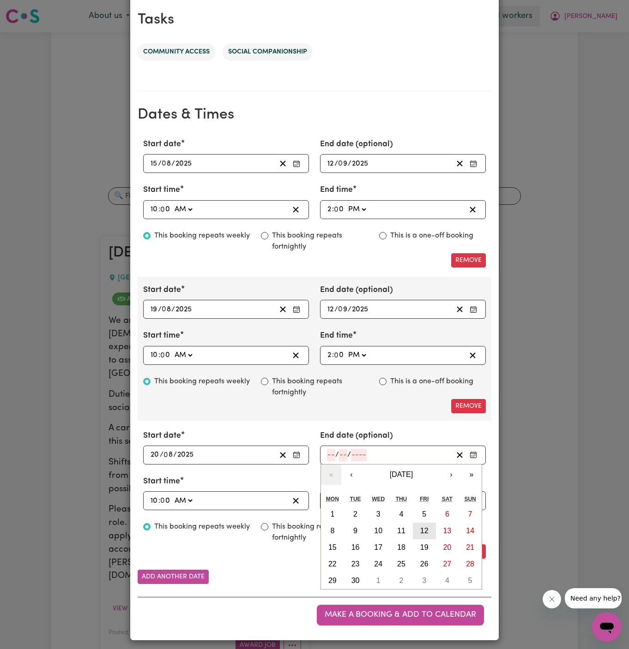
click at [421, 528] on abbr "12" at bounding box center [424, 531] width 8 height 8
type input "2025-09-12"
type input "12"
type input "9"
type input "2025"
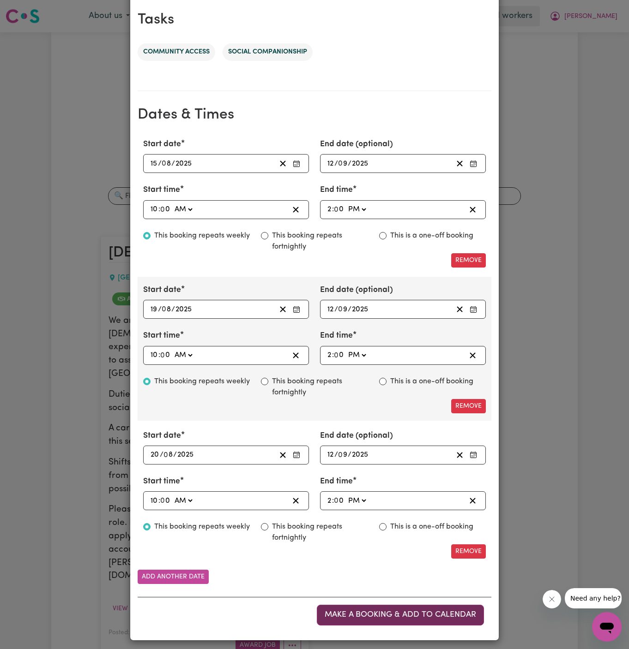
click at [426, 611] on span "Make a booking & add to calendar" at bounding box center [400, 615] width 151 height 8
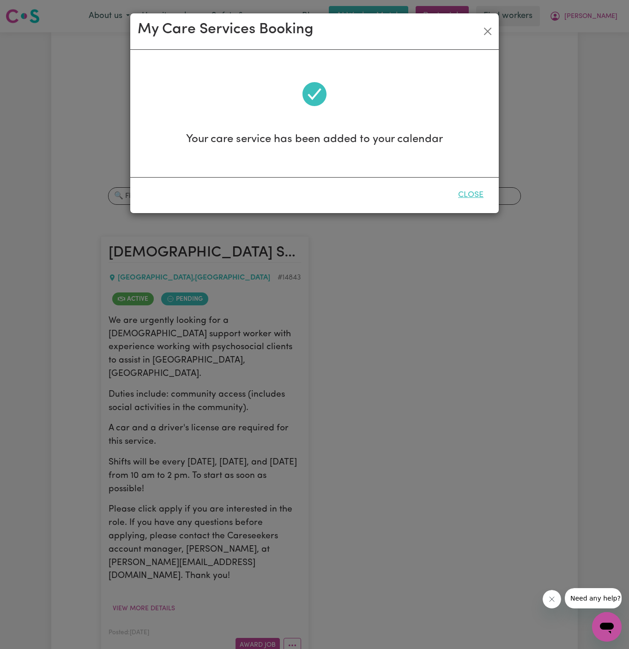
click at [475, 185] on button "Close" at bounding box center [470, 195] width 41 height 20
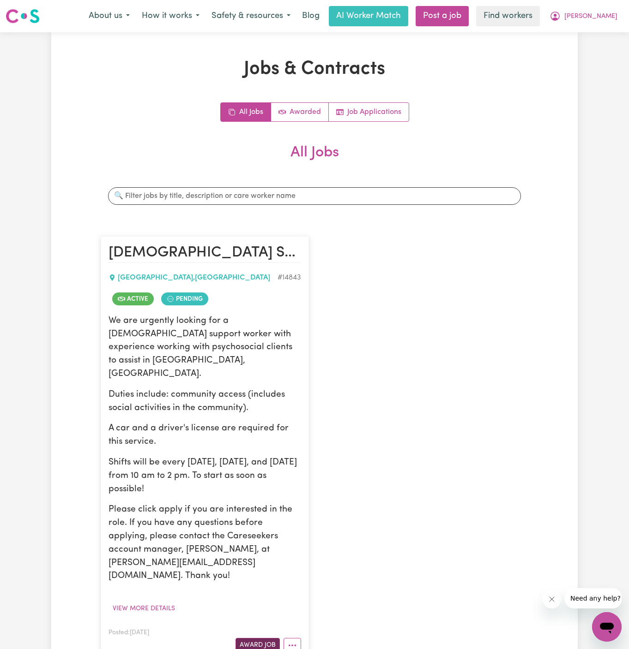
click at [264, 638] on button "Award Job" at bounding box center [257, 645] width 44 height 14
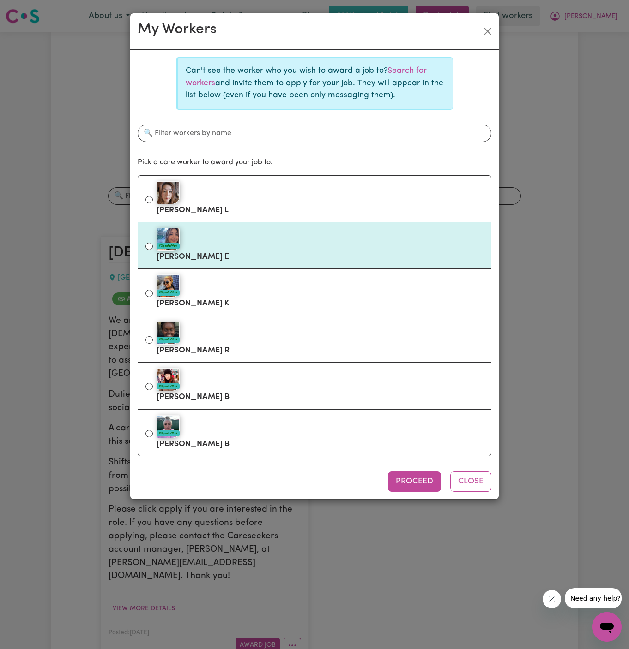
click at [256, 252] on label "#OpenForWork Pia E" at bounding box center [319, 245] width 327 height 39
click at [153, 250] on input "#OpenForWork Pia E" at bounding box center [148, 246] width 7 height 7
radio input "true"
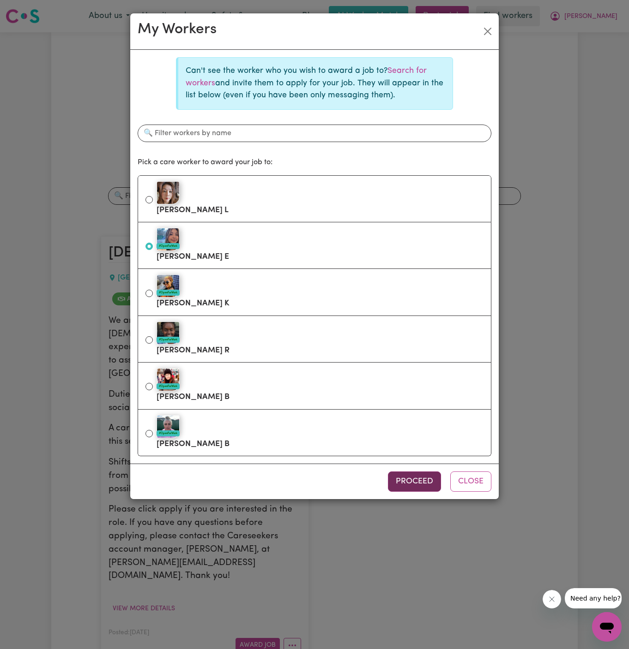
click at [417, 481] on button "Proceed" at bounding box center [414, 482] width 53 height 20
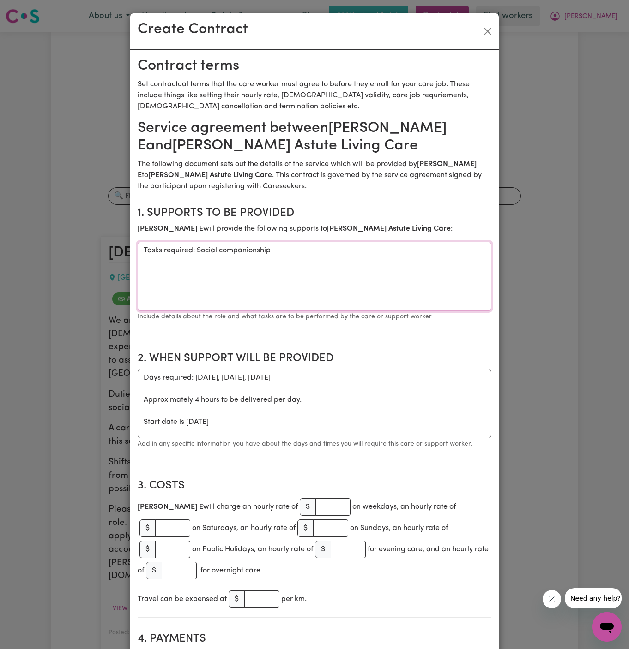
drag, startPoint x: 195, startPoint y: 250, endPoint x: 37, endPoint y: 257, distance: 158.0
click at [37, 257] on div "Create Contract Contract terms Set contractual terms that the care worker must …" at bounding box center [314, 324] width 629 height 649
click at [118, 283] on div "Create Contract Contract terms Set contractual terms that the care worker must …" at bounding box center [314, 324] width 629 height 649
drag, startPoint x: 195, startPoint y: 253, endPoint x: 123, endPoint y: 253, distance: 72.5
click at [123, 253] on div "Create Contract Contract terms Set contractual terms that the care worker must …" at bounding box center [314, 324] width 629 height 649
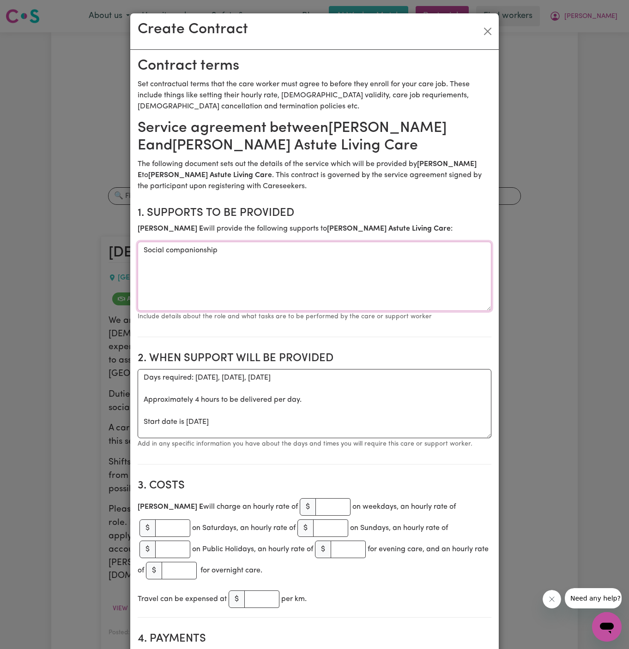
click at [202, 250] on textarea "Social companionship" at bounding box center [315, 276] width 354 height 69
paste textarea "and community access"
type textarea "Social companionship and community access"
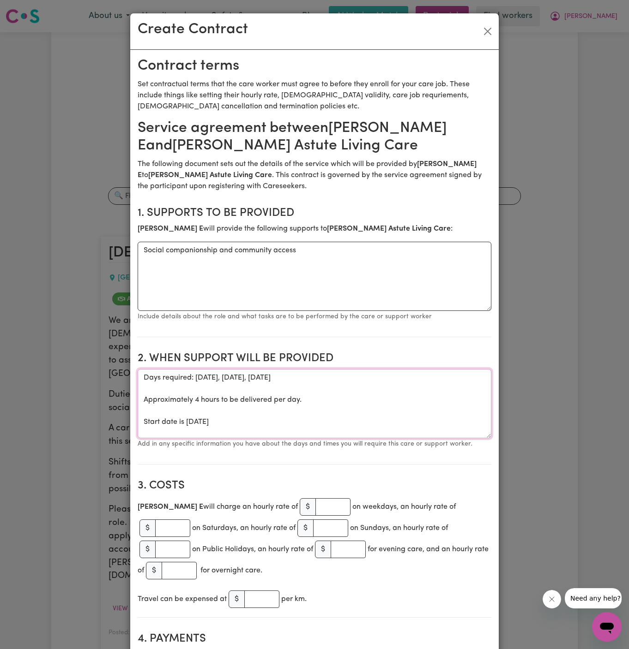
click at [311, 433] on textarea "Days required: wednesday, friday, thursday Approximately 4 hours to be delivere…" at bounding box center [315, 403] width 354 height 69
drag, startPoint x: 142, startPoint y: 421, endPoint x: 135, endPoint y: 374, distance: 47.7
type textarea "Start date is Thursday 7 August 2025"
click at [308, 379] on textarea "Start date is Thursday 7 August 2025" at bounding box center [315, 403] width 354 height 69
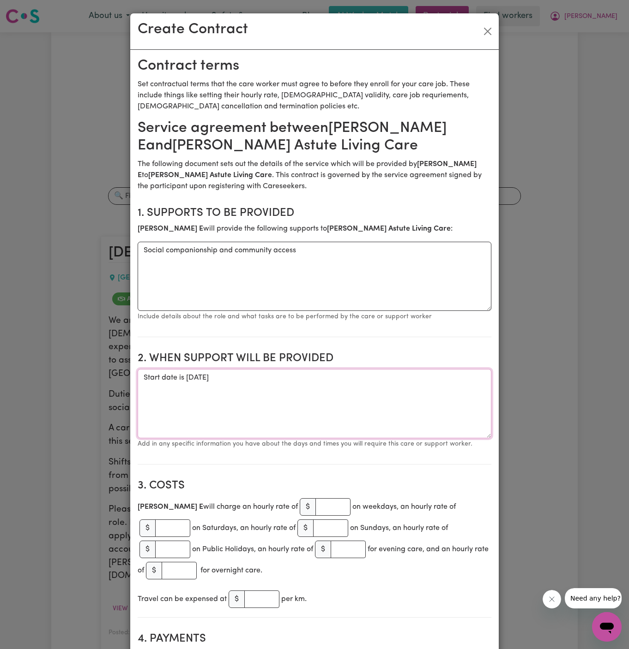
scroll to position [79, 0]
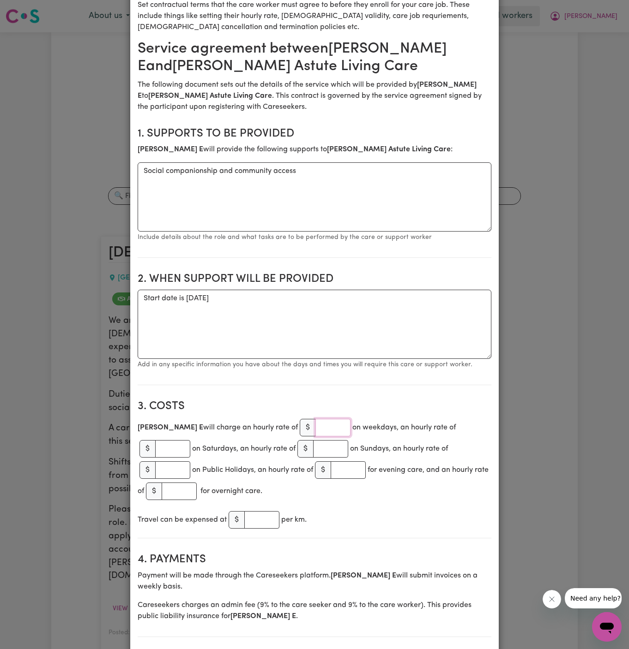
click at [315, 429] on input "number" at bounding box center [332, 428] width 35 height 18
type input "50"
click at [410, 494] on section "3. Costs Pia E will charge an hourly rate of $ 50 on weekdays, an hourly rate o…" at bounding box center [315, 466] width 354 height 146
click at [269, 297] on textarea "Start date is Thursday 7 August 2025" at bounding box center [315, 324] width 354 height 69
click at [319, 325] on textarea "Start date is Thursday, 7 August 2025 from 10 am to 2 pm" at bounding box center [315, 324] width 354 height 69
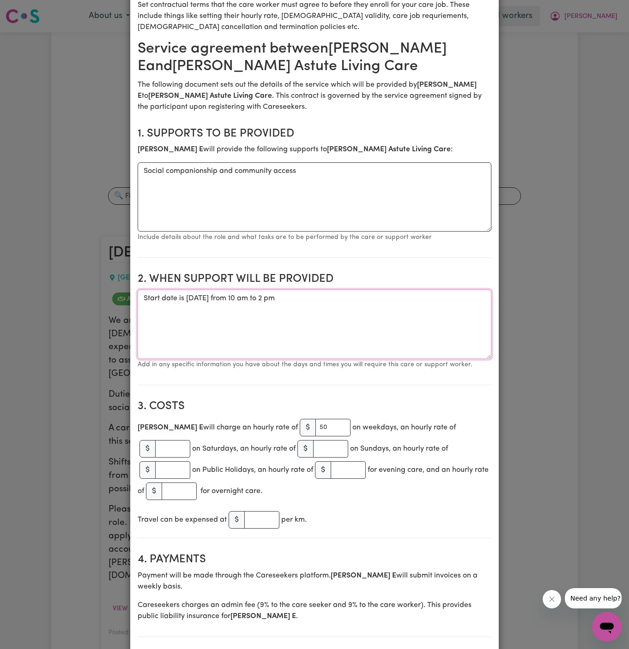
click at [367, 301] on textarea "Start date is Thursday, 7 August 2025 from 10 am to 2 pm" at bounding box center [315, 324] width 354 height 69
click at [448, 292] on textarea "Start date is Thursday, 7 August 2025 from 10 am to 2 pm Weekly Thursday from 1…" at bounding box center [315, 324] width 354 height 69
click at [445, 293] on textarea "Start date is Thursday, 7 August 2025 from 10 am to 2 pm Weekly Thursday from 1…" at bounding box center [315, 324] width 354 height 69
click at [344, 301] on textarea "Start date is Thursday, 7 August 2025 from 10 am to 2 pm ( 21/08 to 12/09) Week…" at bounding box center [315, 324] width 354 height 69
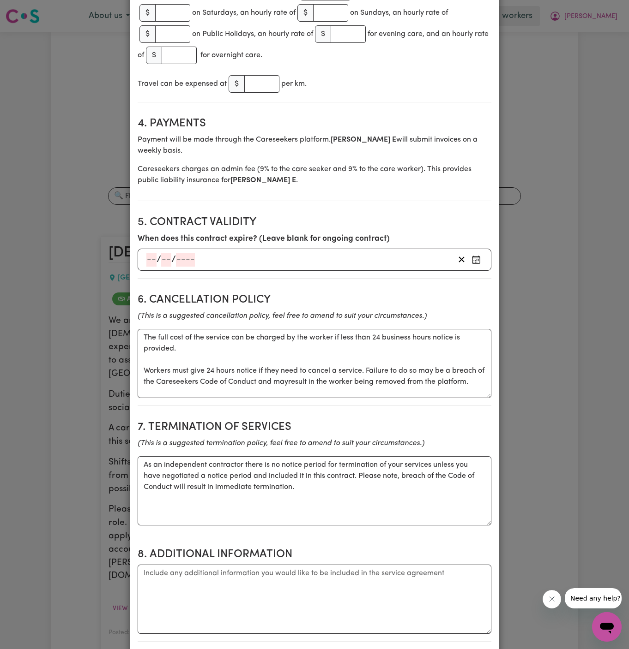
scroll to position [539, 0]
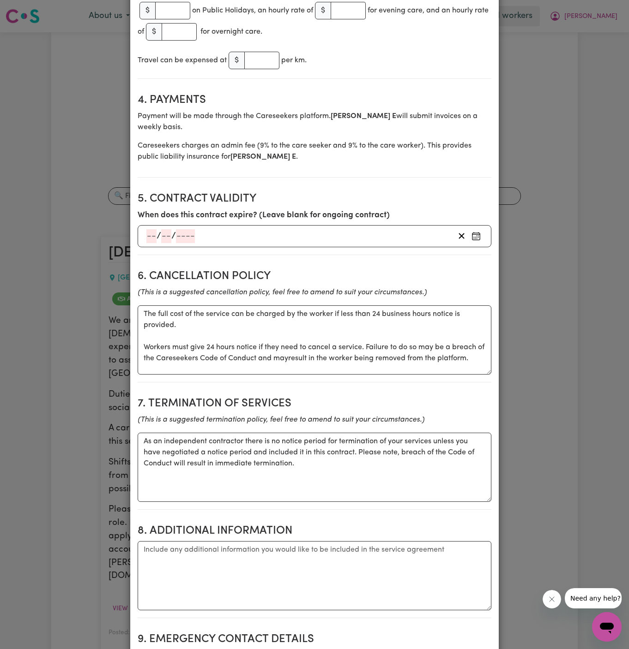
type textarea "Start date is Thursday, 7 August 2025 from 10 am to 2 pm (21/08 to 12/09) Weekl…"
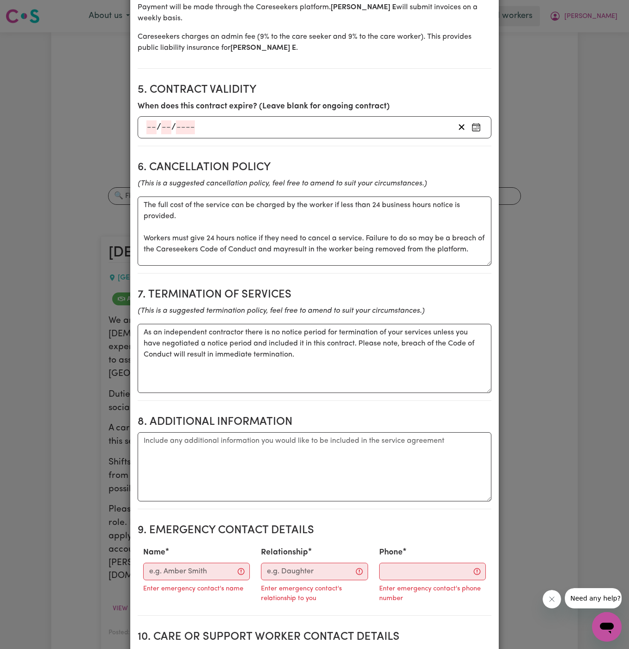
scroll to position [714, 0]
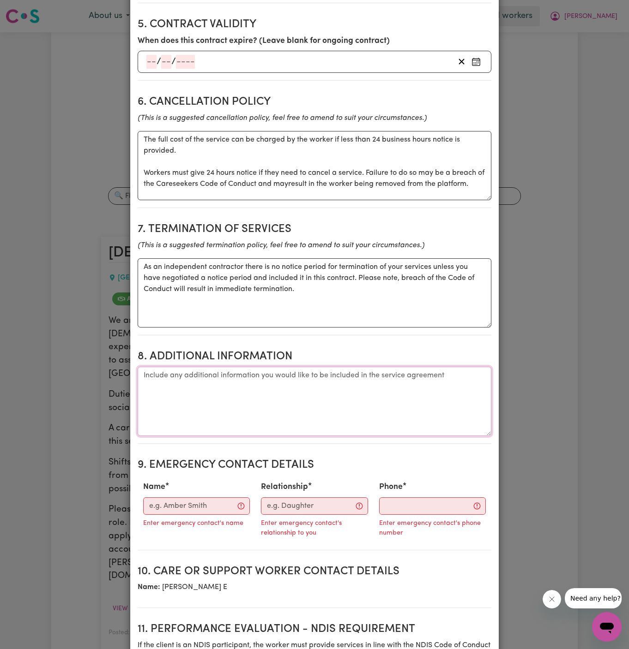
click at [221, 367] on textarea "Additional information" at bounding box center [315, 401] width 354 height 69
paste textarea "Client's Address: [STREET_ADDRESS]"
type textarea "Client's Address: [STREET_ADDRESS]"
click at [173, 498] on input "Name" at bounding box center [196, 507] width 107 height 18
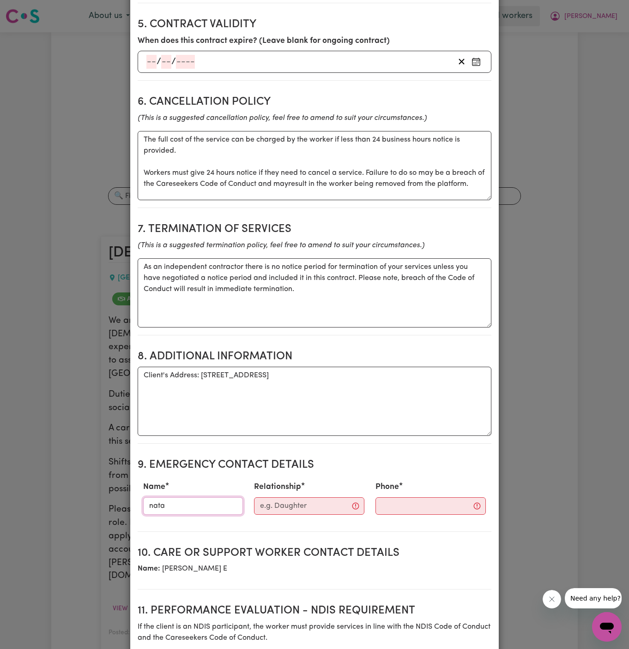
type input "[PERSON_NAME]"
click at [291, 498] on input "Relationship" at bounding box center [309, 507] width 110 height 18
click at [296, 498] on input "Relationship" at bounding box center [309, 507] width 110 height 18
type input "Director"
click at [362, 496] on section "9. Emergency Contact Details Name Natasha Relationship Director Phone" at bounding box center [315, 491] width 354 height 80
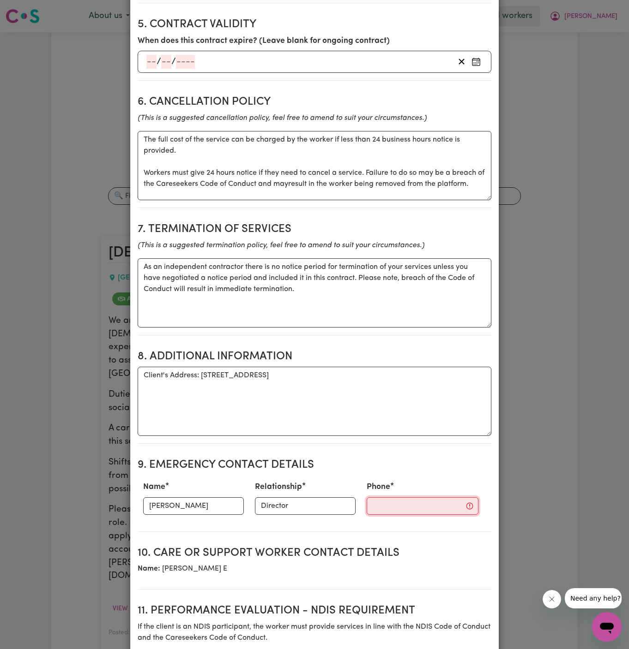
click at [374, 498] on input "Phone" at bounding box center [423, 507] width 112 height 18
paste input "401725099"
type input "401725099"
click at [308, 376] on textarea "Client's Address: [STREET_ADDRESS]" at bounding box center [315, 401] width 354 height 69
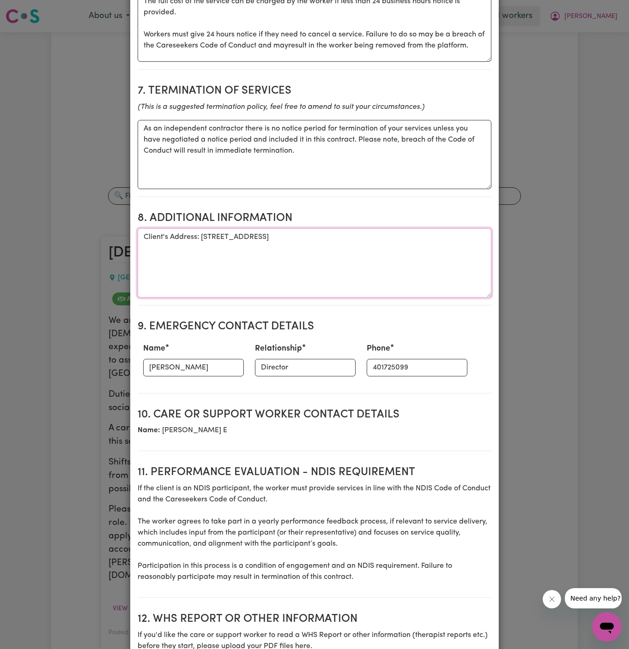
scroll to position [958, 0]
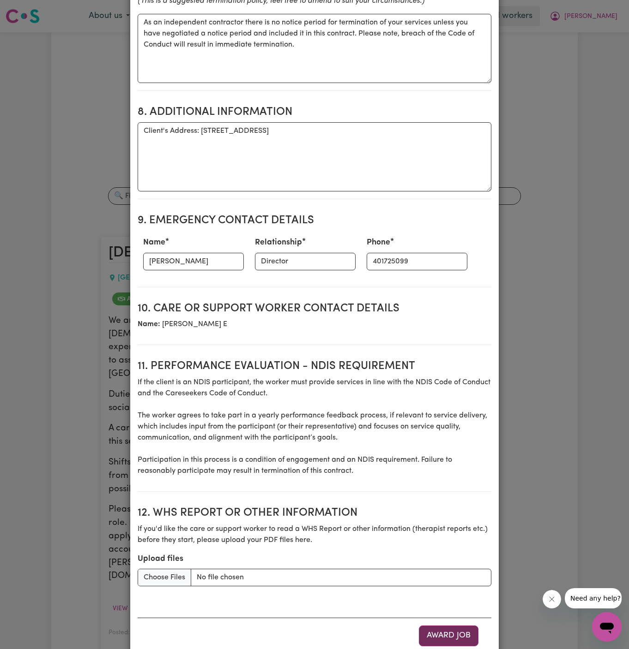
click at [463, 626] on button "Award Job" at bounding box center [449, 636] width 60 height 20
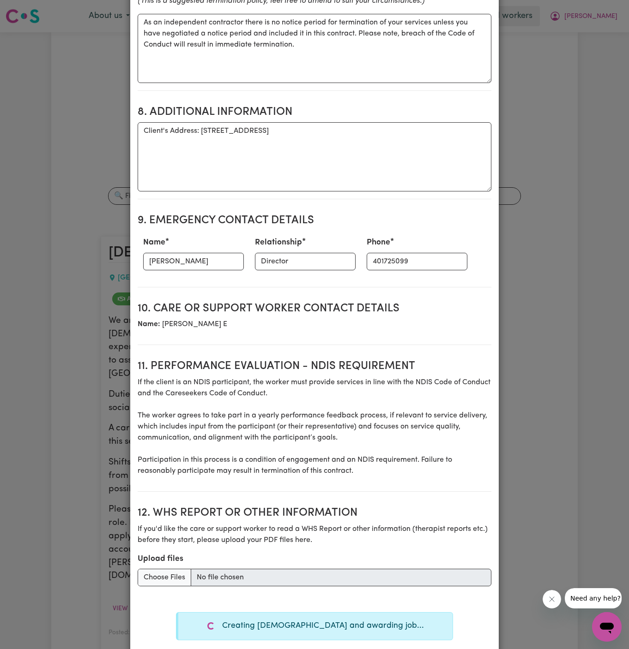
type textarea "Tasks required: Social companionship"
type textarea "Days required: wednesday, friday, thursday Approximately 4 hours to be delivere…"
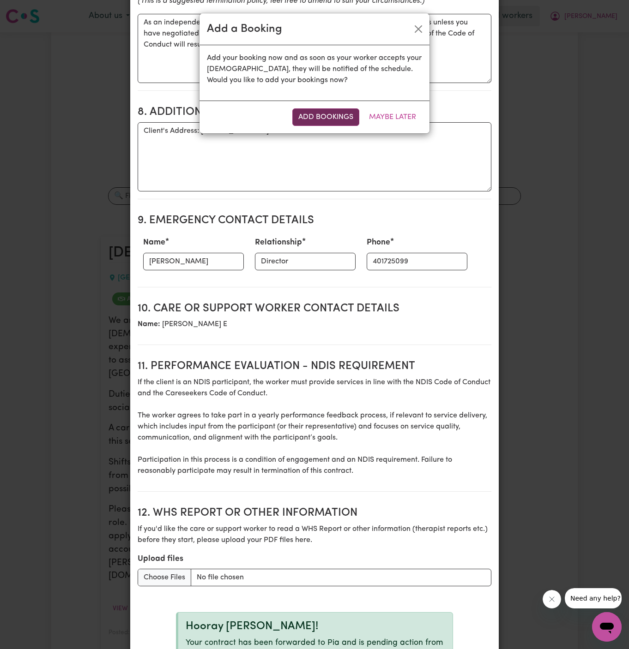
click at [314, 108] on button "Add Bookings" at bounding box center [325, 117] width 67 height 18
type textarea "Tasks required: Social companionship"
type textarea "Days required: wednesday, friday, thursday Approximately 4 hours to be delivere…"
type textarea "The full cost of the service can be charged by the worker if less than 24 busin…"
type textarea "As an independent contractor there is no notice period for termination of your …"
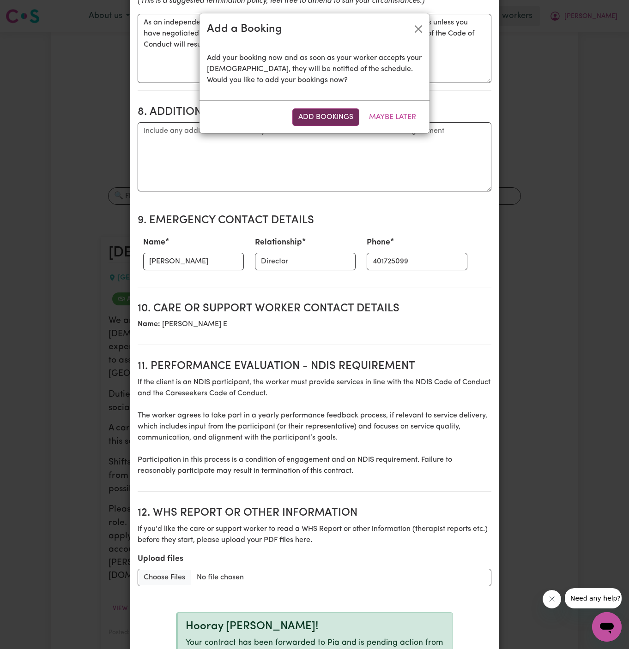
select select "pm"
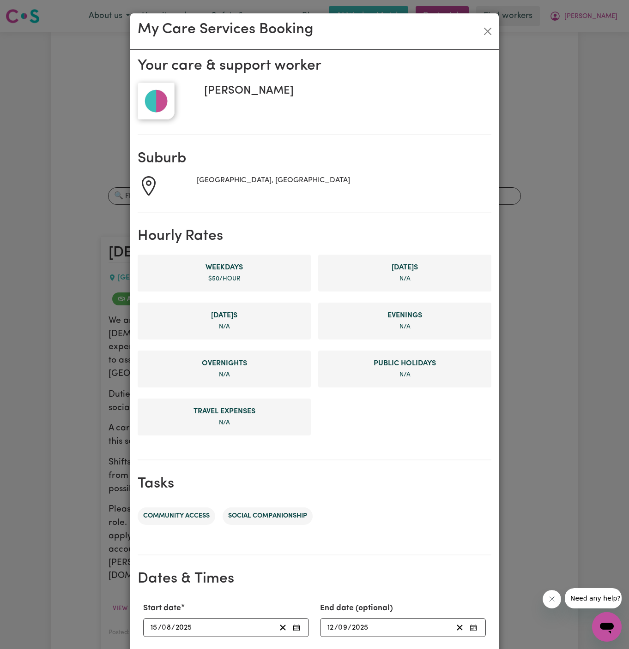
scroll to position [174, 0]
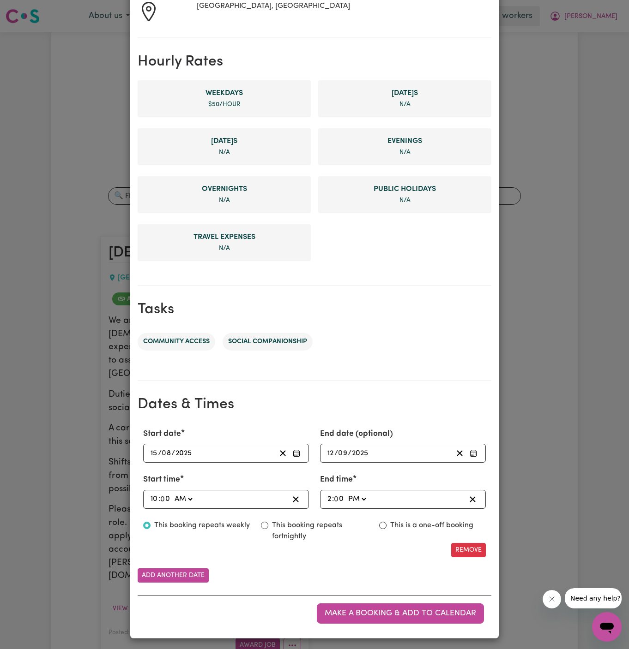
click at [155, 450] on input "15" at bounding box center [154, 453] width 8 height 12
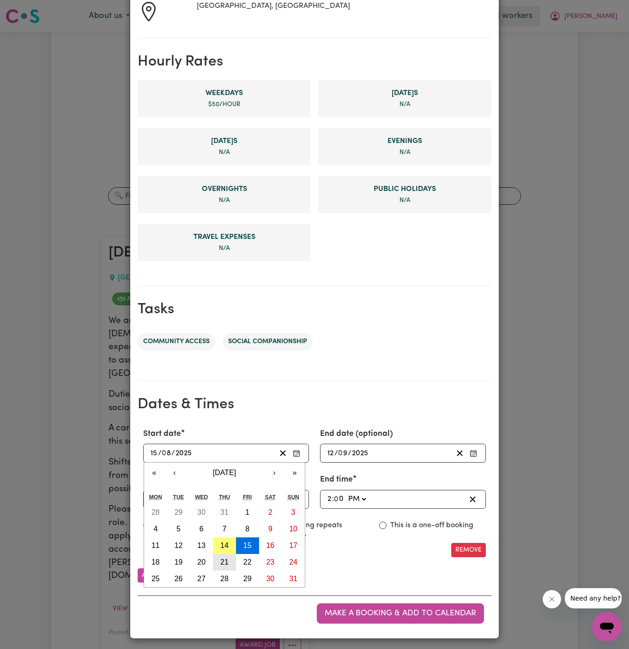
click at [223, 564] on abbr "21" at bounding box center [224, 563] width 8 height 8
type input "2025-08-21"
type input "21"
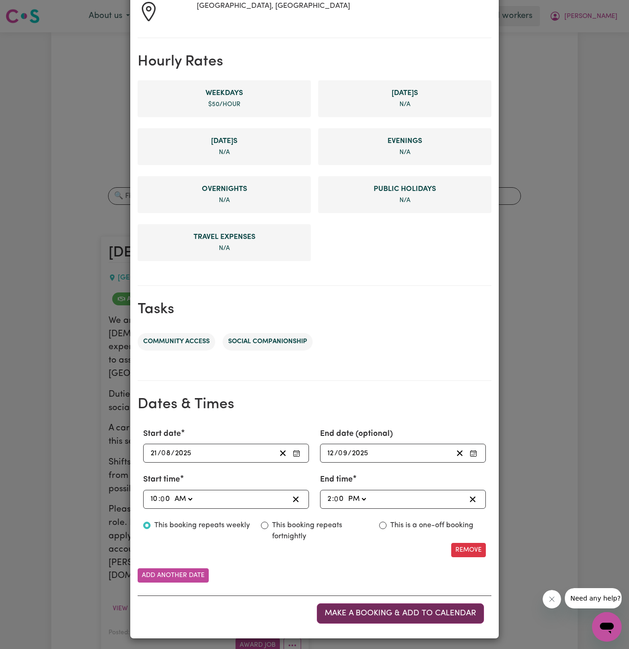
click at [407, 605] on button "Make a booking & add to calendar" at bounding box center [400, 614] width 167 height 20
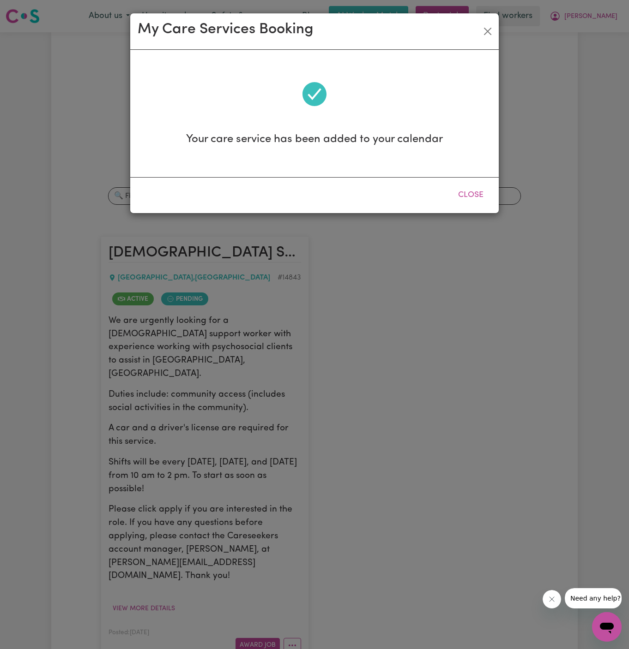
scroll to position [0, 0]
click at [478, 192] on button "Close" at bounding box center [470, 195] width 41 height 20
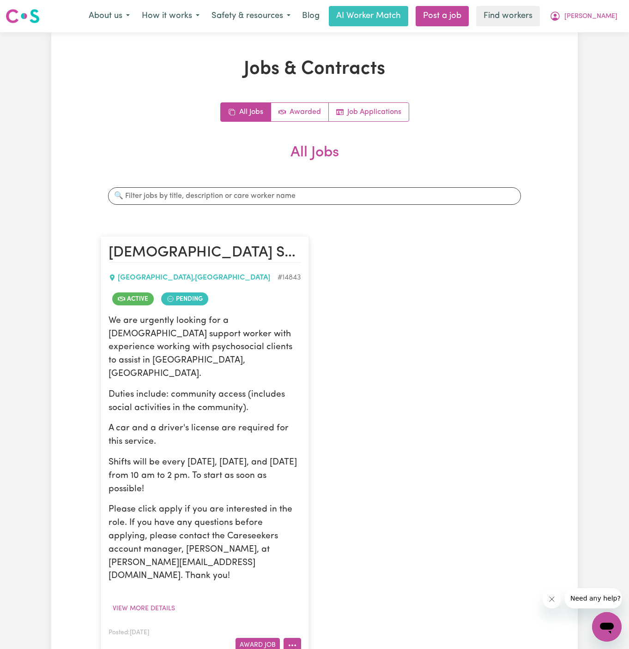
click at [293, 638] on button "More options" at bounding box center [292, 645] width 18 height 14
click at [323, 560] on link "Hide Job" at bounding box center [329, 569] width 90 height 18
drag, startPoint x: 419, startPoint y: 518, endPoint x: 419, endPoint y: 524, distance: 6.0
click at [419, 518] on div "Female Support Worker Needed In Surry Hills, NSW SURRY HILLS , New South Wales …" at bounding box center [314, 448] width 439 height 443
click at [286, 638] on button "More options" at bounding box center [292, 645] width 18 height 14
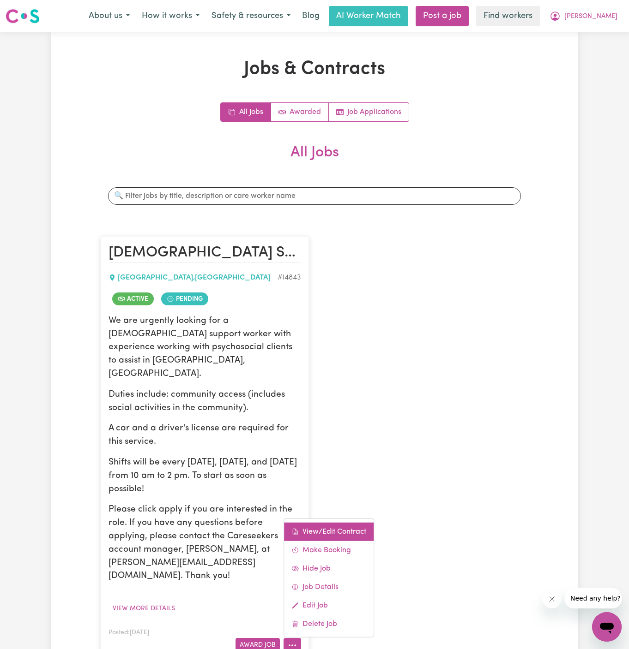
click at [328, 523] on link "View/Edit Contract" at bounding box center [329, 532] width 90 height 18
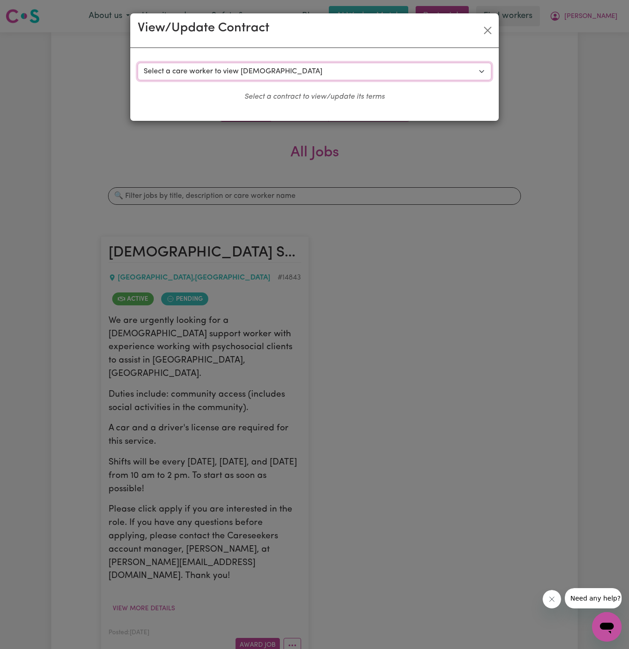
click at [257, 68] on select "Select a care worker to view contract #10490 - Hui Lin (contract accepted) #105…" at bounding box center [315, 72] width 354 height 18
select select "10133"
click at [138, 63] on select "Select a care worker to view contract #10490 - Hui Lin (contract accepted) #105…" at bounding box center [315, 72] width 354 height 18
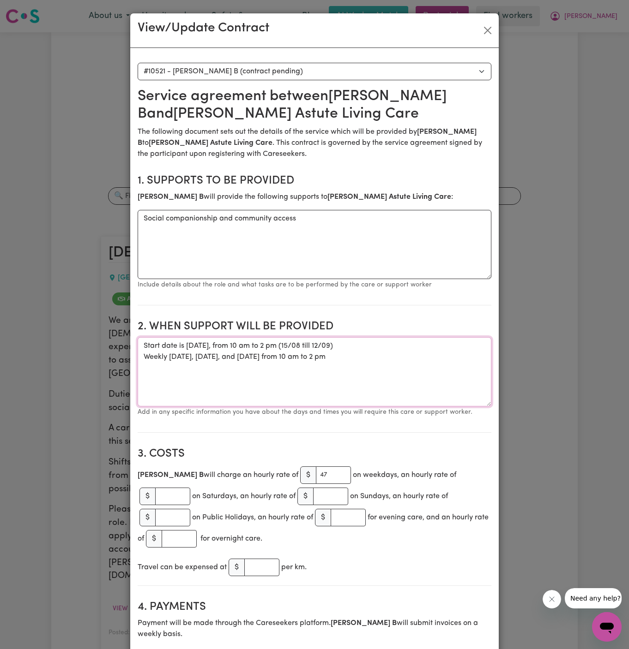
click at [231, 351] on textarea "Start date is Friday, 15 August 2025, from 10 am to 2 pm (15/08 till 12/09) Wee…" at bounding box center [315, 371] width 354 height 69
click at [378, 350] on textarea "Start date is Friday, 15 August 2025, from 10 am to 2 pm (15/08 till 12/09) Wee…" at bounding box center [315, 371] width 354 height 69
drag, startPoint x: 376, startPoint y: 352, endPoint x: 138, endPoint y: 342, distance: 237.9
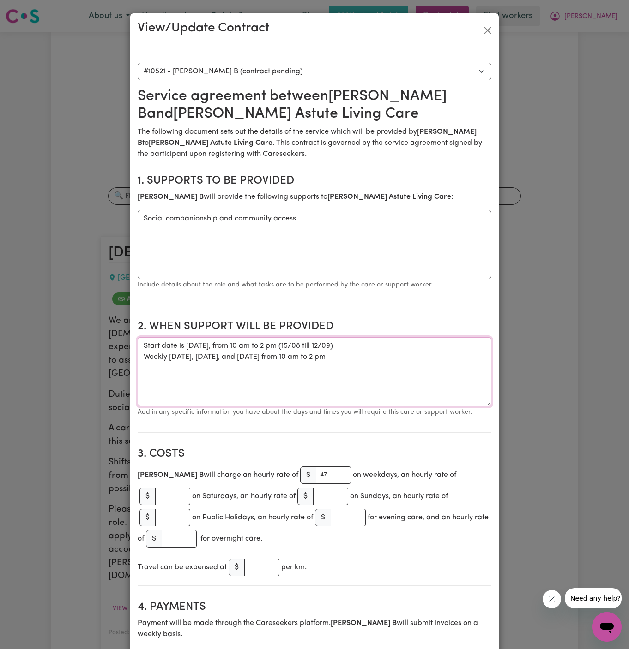
click at [138, 342] on textarea "Start date is Friday, 15 August 2025, from 10 am to 2 pm (15/08 till 12/09) Wee…" at bounding box center [315, 371] width 354 height 69
click at [373, 371] on textarea "Start date is Friday, 15 August 2025, from 10 am to 2 pm (15/08 till 12/09) Wee…" at bounding box center [315, 371] width 354 height 69
click at [362, 355] on textarea "Start date is Friday, 15 August 2025, from 10 am to 2 pm (15/08 till 12/09) Wee…" at bounding box center [315, 371] width 354 height 69
click at [487, 29] on button "Close" at bounding box center [487, 30] width 15 height 15
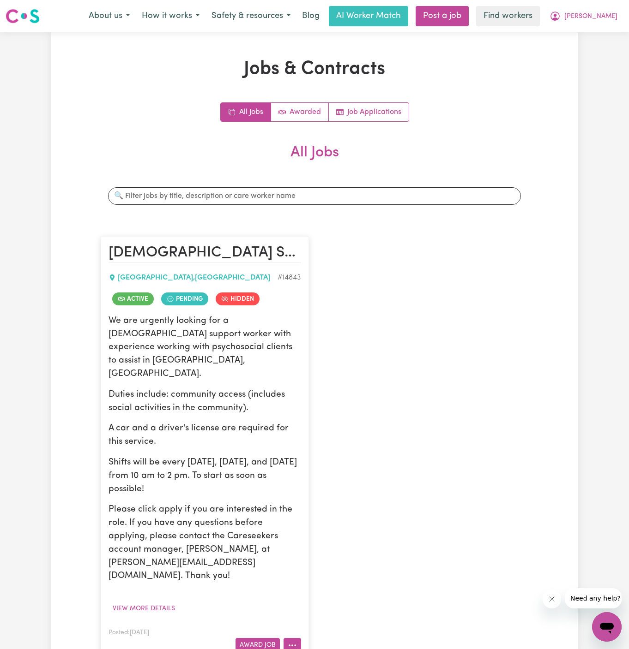
click at [290, 641] on icon "More options" at bounding box center [292, 645] width 9 height 9
click at [341, 523] on link "View/Edit Contract" at bounding box center [329, 532] width 90 height 18
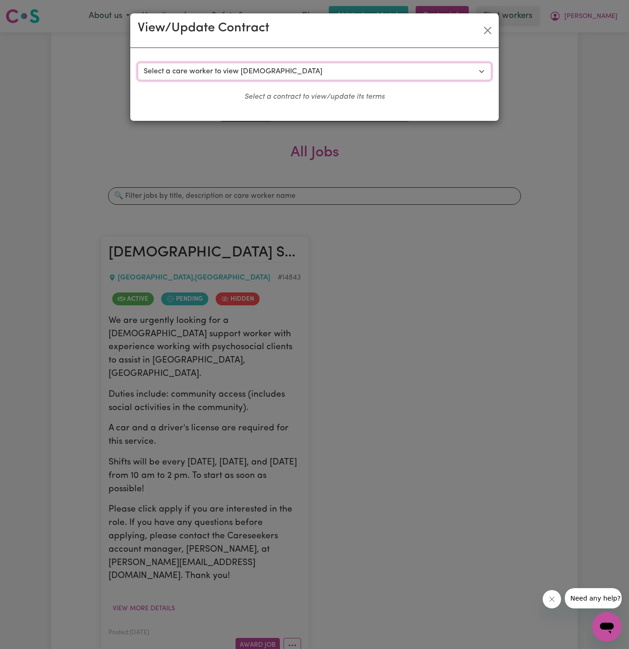
click at [236, 69] on select "Select a care worker to view contract #10490 - Hui Lin (contract accepted) #105…" at bounding box center [315, 72] width 354 height 18
select select "10134"
click at [138, 63] on select "Select a care worker to view contract #10490 - Hui Lin (contract accepted) #105…" at bounding box center [315, 72] width 354 height 18
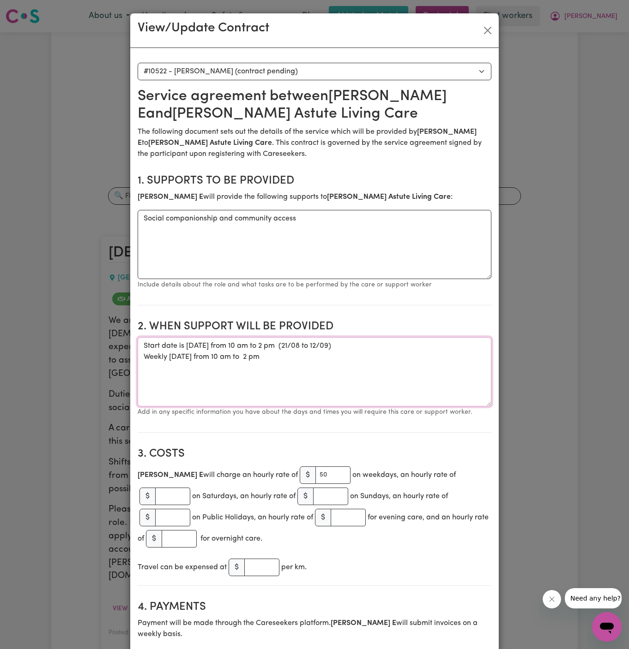
click at [308, 368] on textarea "Start date is Thursday, 7 August 2025 from 10 am to 2 pm (21/08 to 12/09) Weekl…" at bounding box center [315, 371] width 354 height 69
drag, startPoint x: 283, startPoint y: 355, endPoint x: 123, endPoint y: 340, distance: 160.4
click at [123, 340] on div "View/Update Contract Select a contract to view Select a care worker to view con…" at bounding box center [314, 324] width 629 height 649
click at [347, 373] on textarea "Start date is Thursday, 7 August 2025 from 10 am to 2 pm (21/08 to 12/09) Weekl…" at bounding box center [315, 371] width 354 height 69
click at [224, 345] on textarea "Start date is Thursday, 7 August 2025 from 10 am to 2 pm (21/08 to 12/09) Weekl…" at bounding box center [315, 371] width 354 height 69
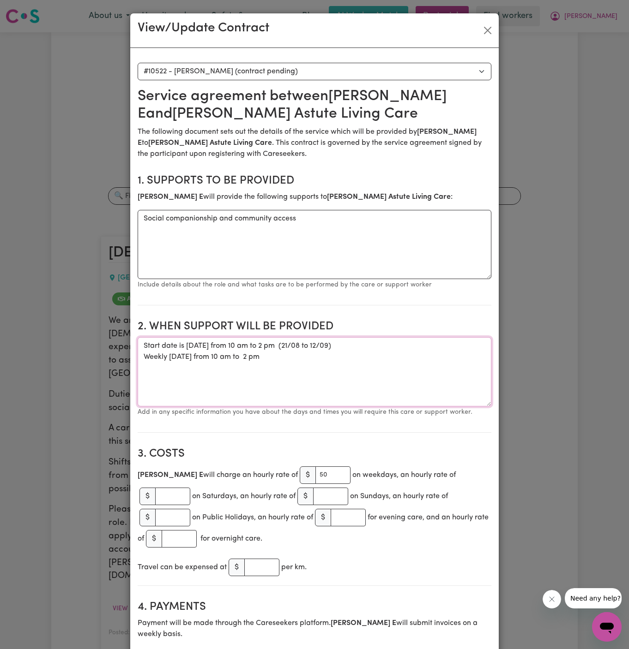
click at [259, 355] on textarea "Start date is Thursday, 21 August 2025 from 10 am to 2 pm (21/08 to 12/09) Week…" at bounding box center [315, 371] width 354 height 69
drag, startPoint x: 357, startPoint y: 346, endPoint x: 291, endPoint y: 379, distance: 74.5
click at [291, 379] on textarea "Start date is Thursday, 21 August 2025 from 10 am to 2 pm (21/08 to 12/09) Week…" at bounding box center [315, 371] width 354 height 69
click at [314, 358] on textarea "Start date is Thursday, 21 August 2025 from 10 am to 2 pm (21/08 to 12/09) Week…" at bounding box center [315, 371] width 354 height 69
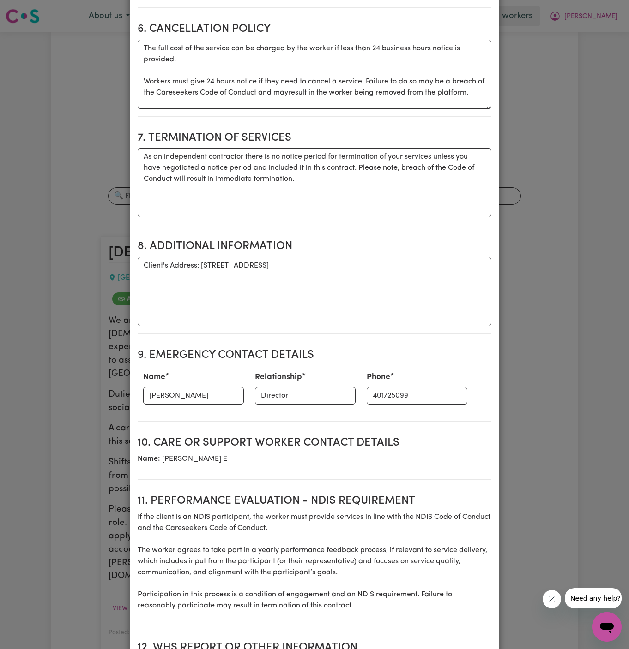
scroll to position [934, 0]
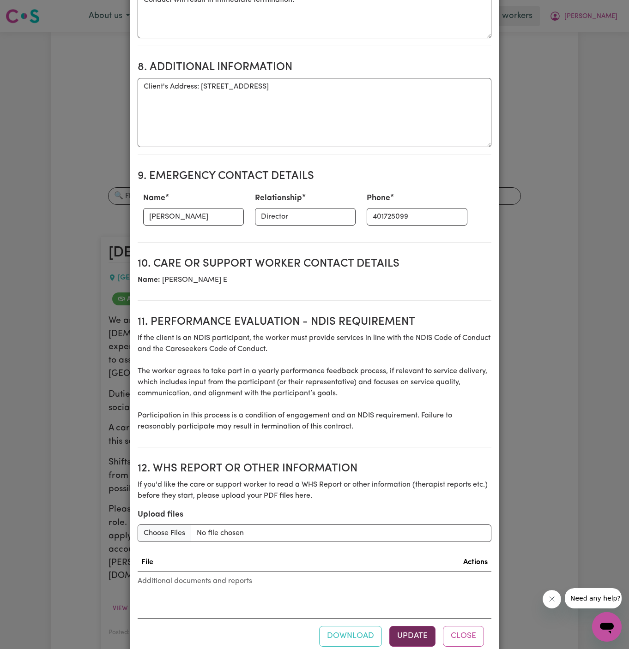
type textarea "Start date is Thursday, 21 August 2025 from 10 am to 2 pm (21/08 to 12/09) Week…"
click at [406, 626] on button "Update" at bounding box center [412, 636] width 46 height 20
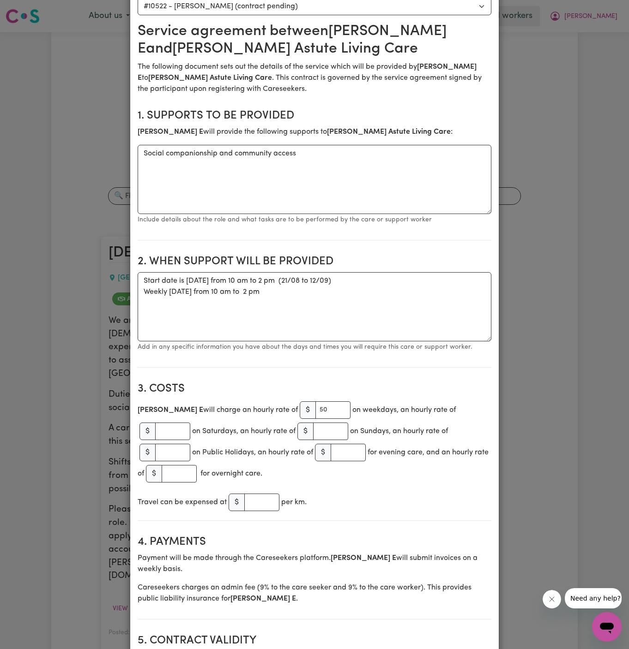
scroll to position [0, 0]
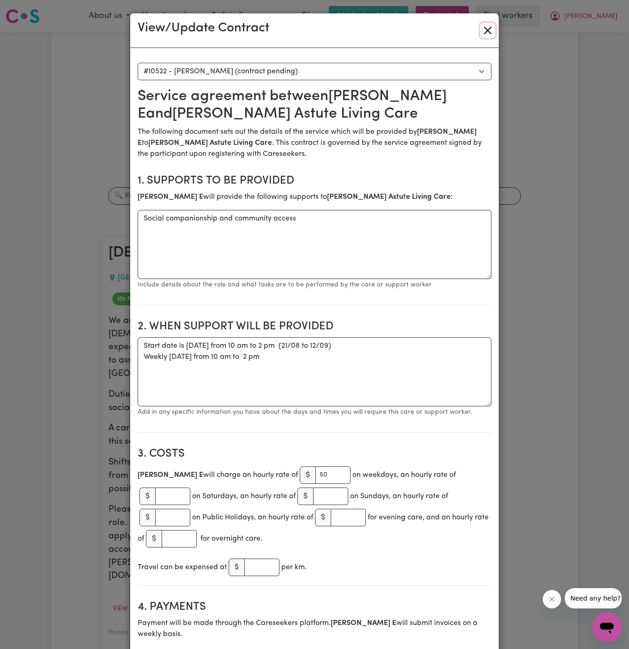
click at [492, 30] on button "Close" at bounding box center [487, 30] width 15 height 15
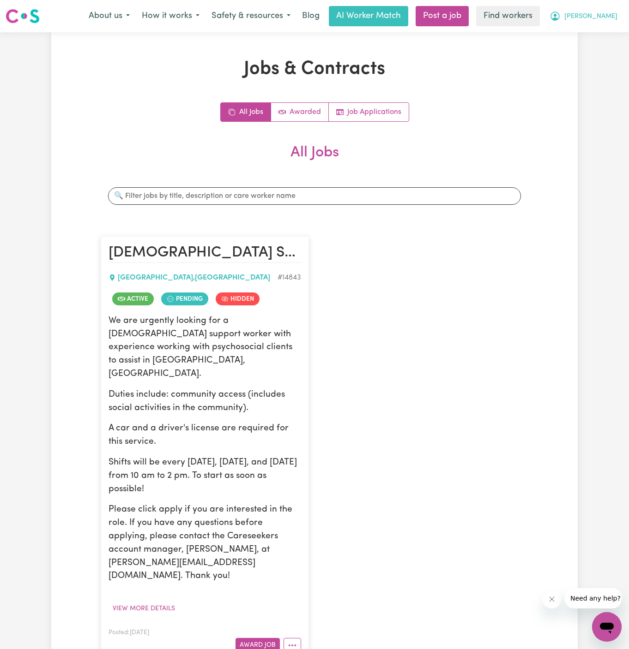
click at [612, 17] on span "[PERSON_NAME]" at bounding box center [590, 17] width 53 height 10
click at [603, 52] on link "Logout" at bounding box center [586, 53] width 73 height 18
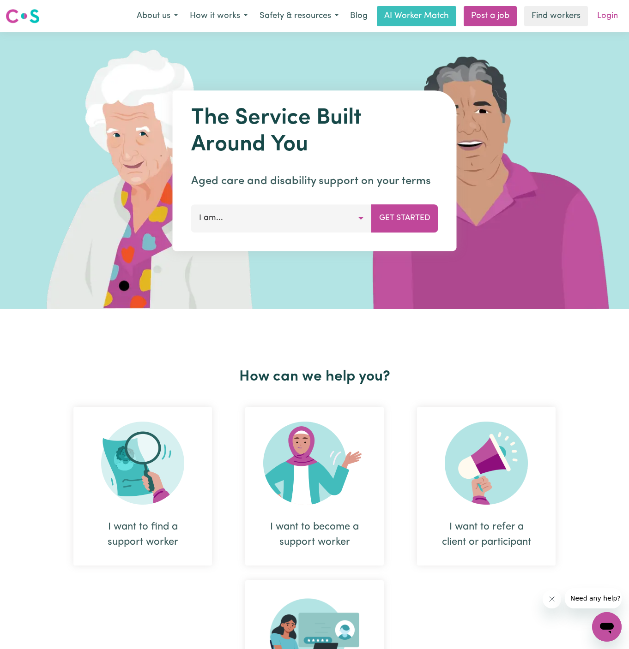
click at [608, 13] on link "Login" at bounding box center [607, 16] width 32 height 20
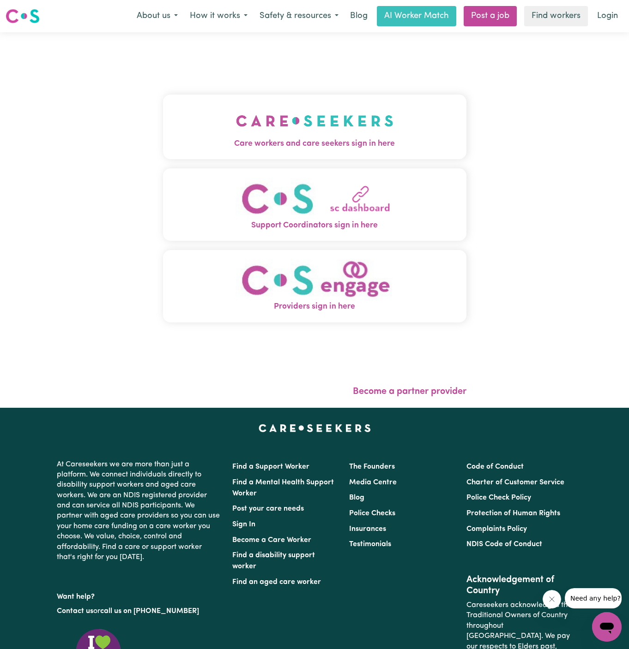
click at [269, 118] on img "Care workers and care seekers sign in here" at bounding box center [314, 121] width 157 height 34
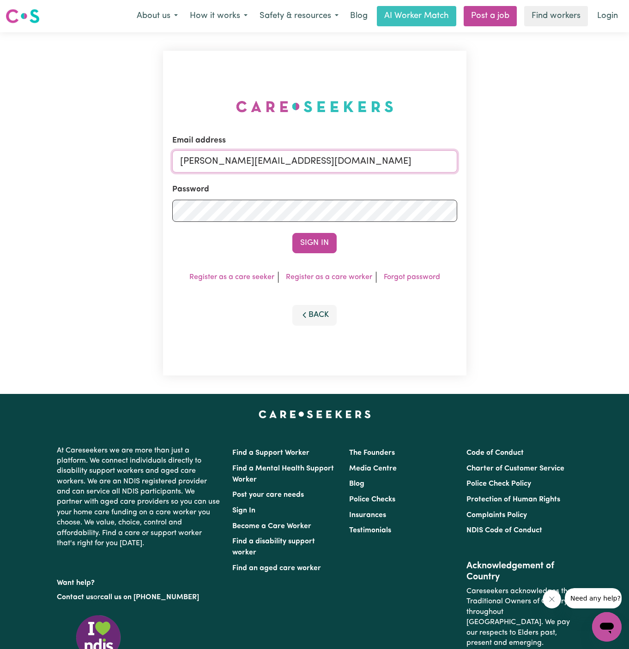
click at [353, 161] on input "dyan@careseekers.com.au" at bounding box center [314, 161] width 285 height 22
drag, startPoint x: 229, startPoint y: 162, endPoint x: 755, endPoint y: 161, distance: 525.8
click at [628, 161] on html "Menu About us How it works Safety & resources Blog AI Worker Match Post a job F…" at bounding box center [314, 395] width 629 height 791
type input "superuser~mariedavisKNC@careseekers.com.au"
click at [292, 233] on button "Sign In" at bounding box center [314, 243] width 44 height 20
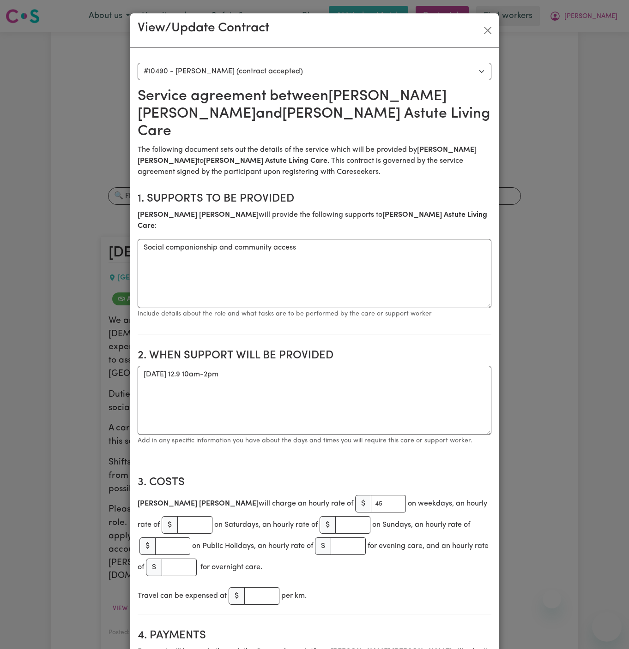
select select "10102"
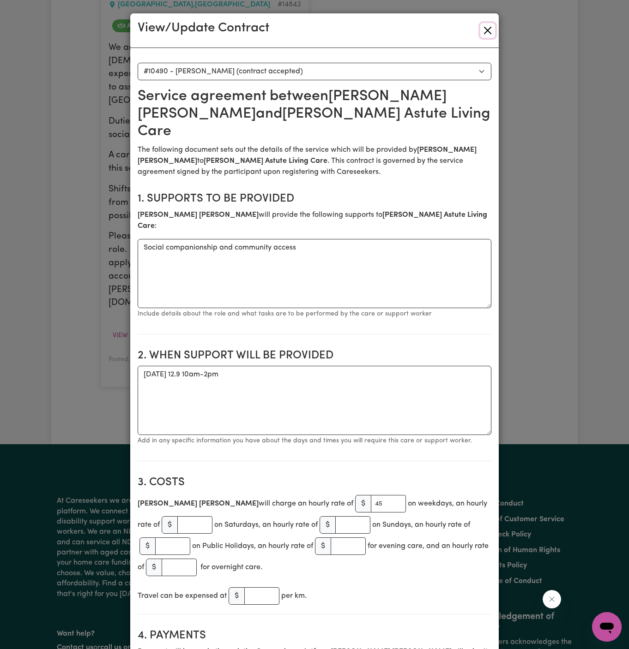
click at [485, 25] on button "Close" at bounding box center [487, 30] width 15 height 15
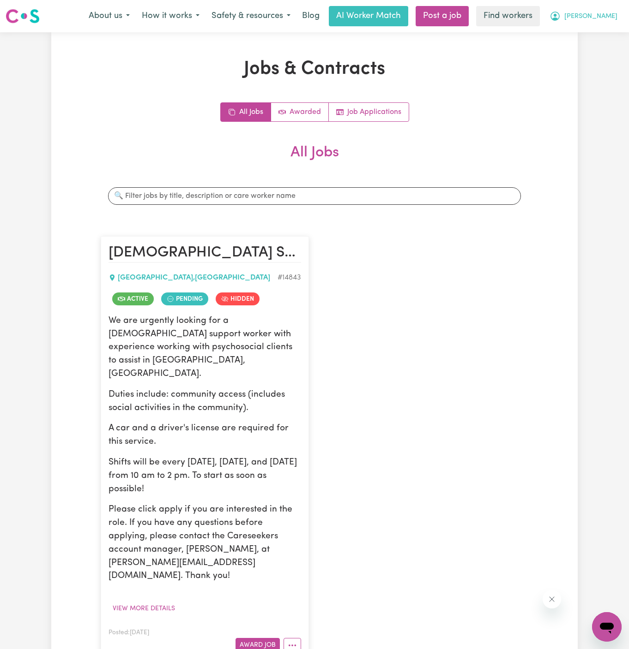
click at [610, 16] on span "[PERSON_NAME]" at bounding box center [590, 17] width 53 height 10
click at [604, 55] on link "Logout" at bounding box center [586, 53] width 73 height 18
